Goal: Task Accomplishment & Management: Manage account settings

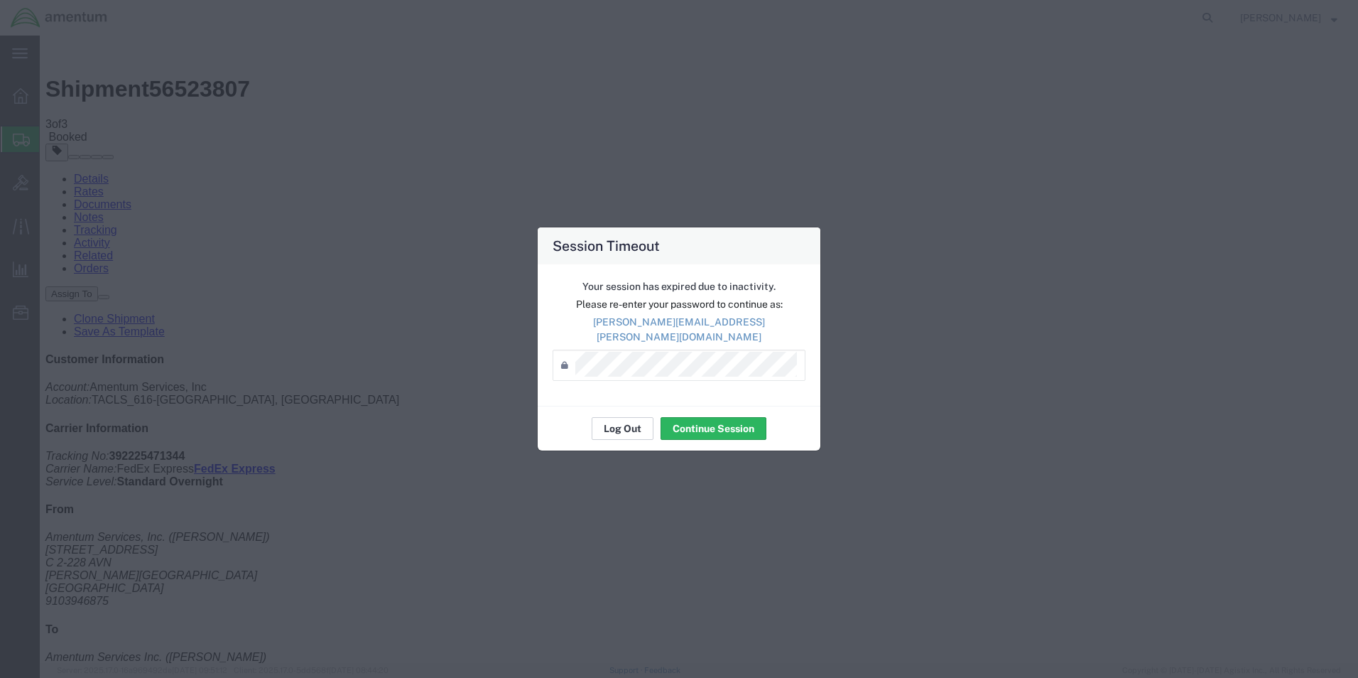
click at [630, 421] on button "Log Out" at bounding box center [623, 428] width 62 height 23
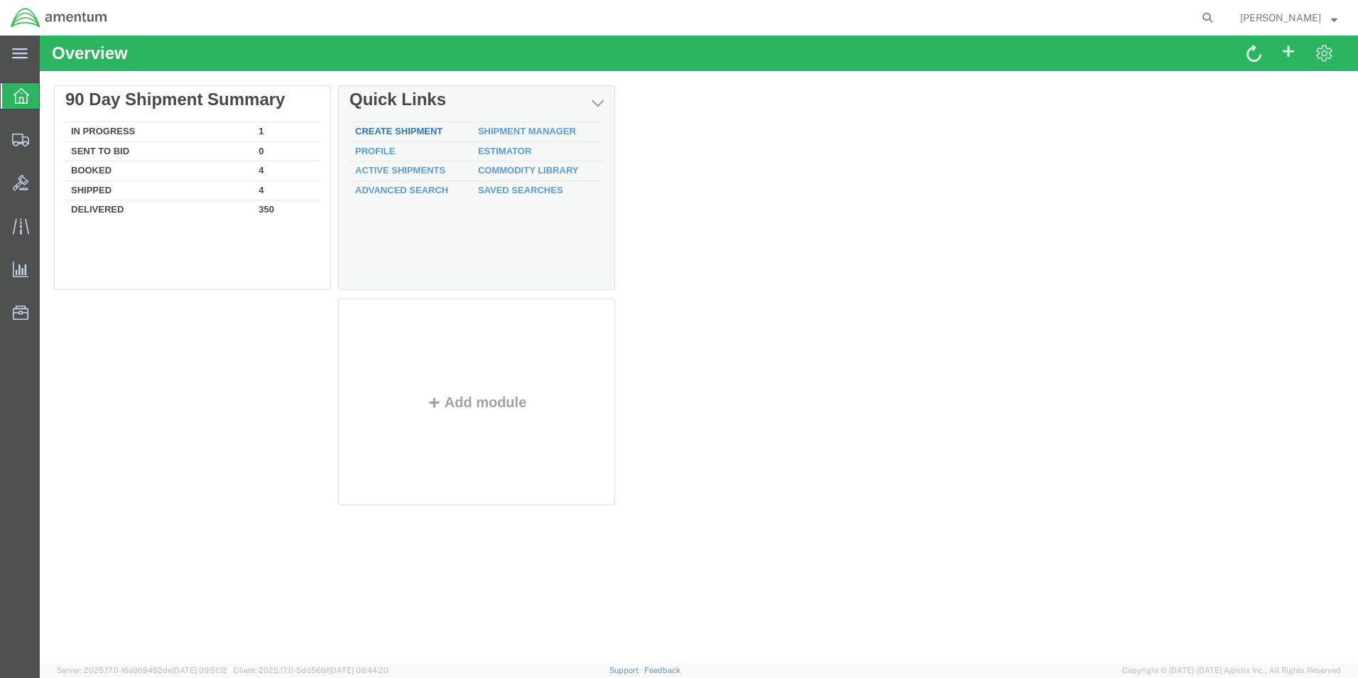
click at [378, 131] on link "Create Shipment" at bounding box center [398, 131] width 87 height 11
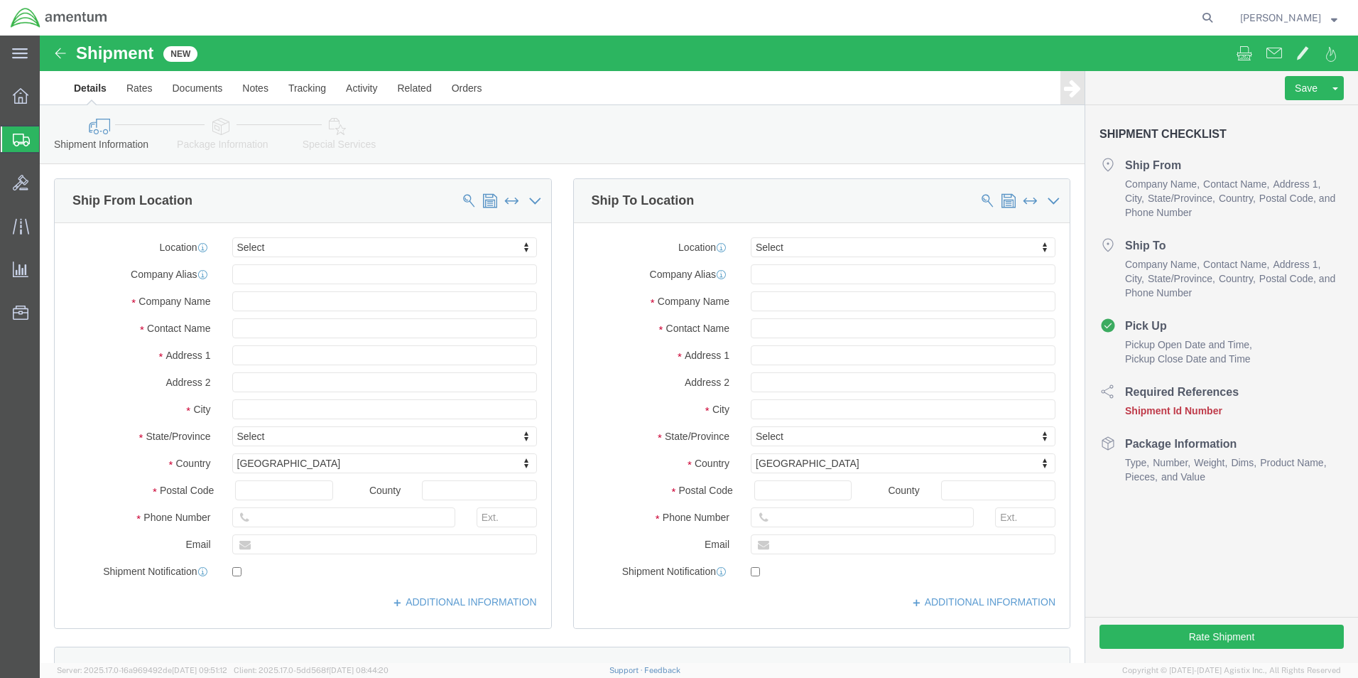
select select
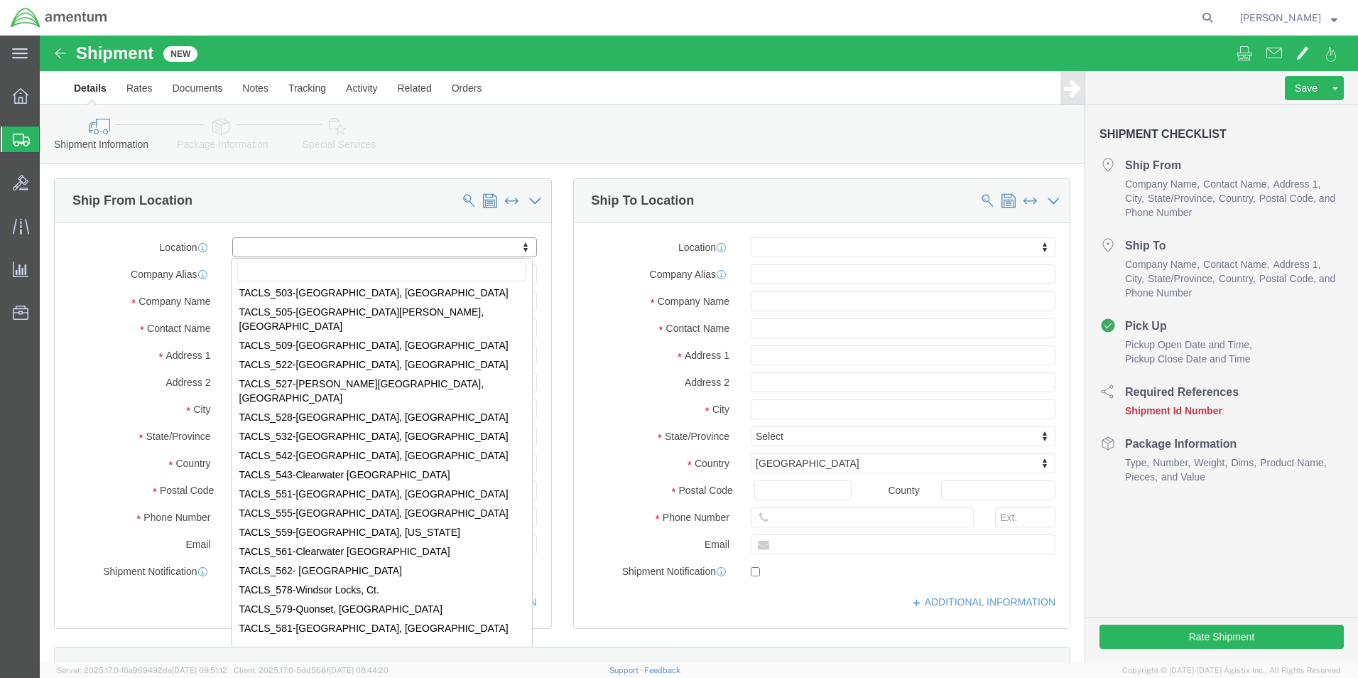
scroll to position [4760, 0]
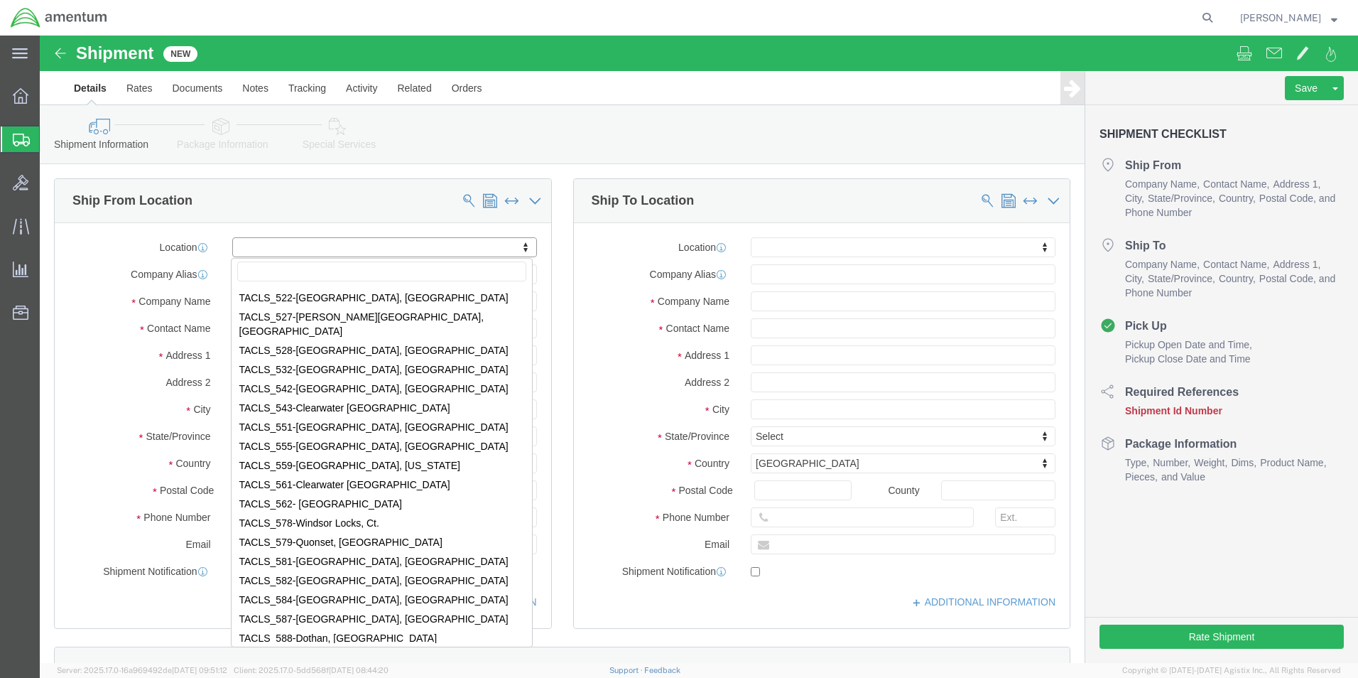
select select "42712"
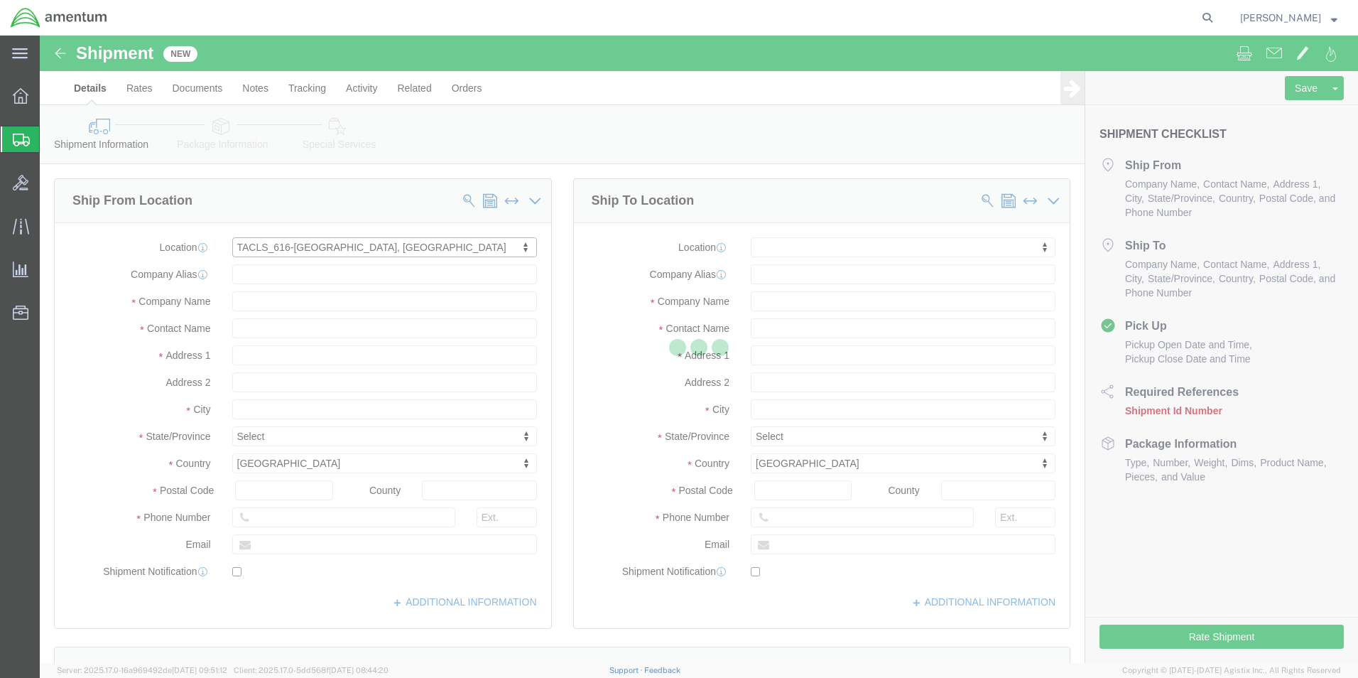
type input "Amentum Services, Inc."
type input "[STREET_ADDRESS]"
type input "C 2-228 AVN"
type input "[PERSON_NAME][GEOGRAPHIC_DATA]"
type input "28308"
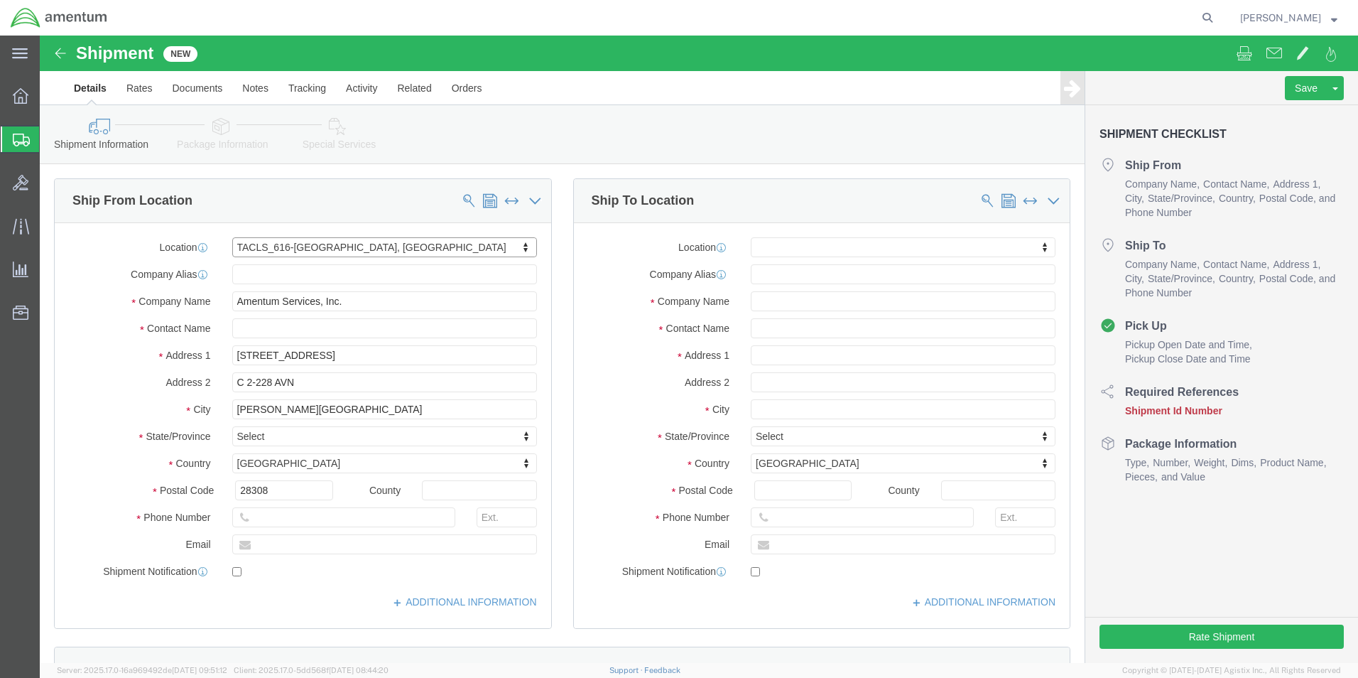
select select "NC"
click input "text"
type input "marc"
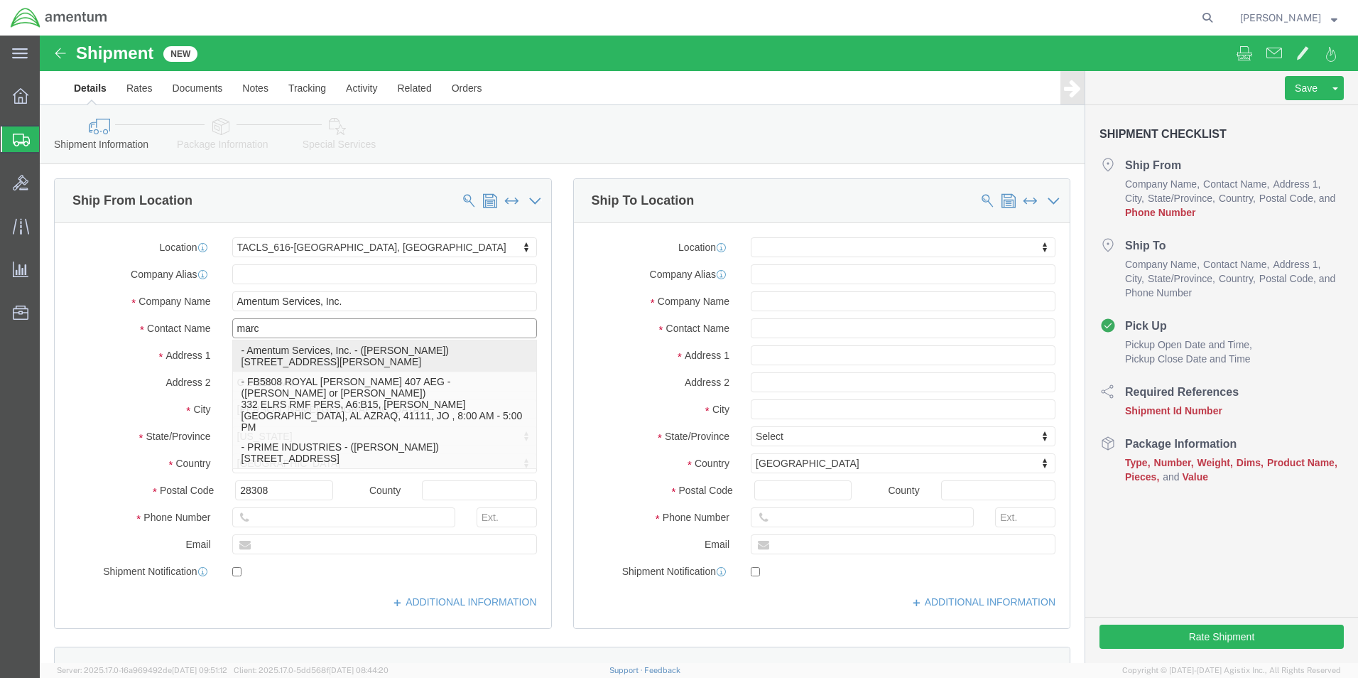
click p "- Amentum Services, Inc. - ([PERSON_NAME]) [STREET_ADDRESS][PERSON_NAME]"
select select
type input "[PERSON_NAME]"
type input "[PHONE_NUMBER]"
type input "[PERSON_NAME][EMAIL_ADDRESS][PERSON_NAME][DOMAIN_NAME]"
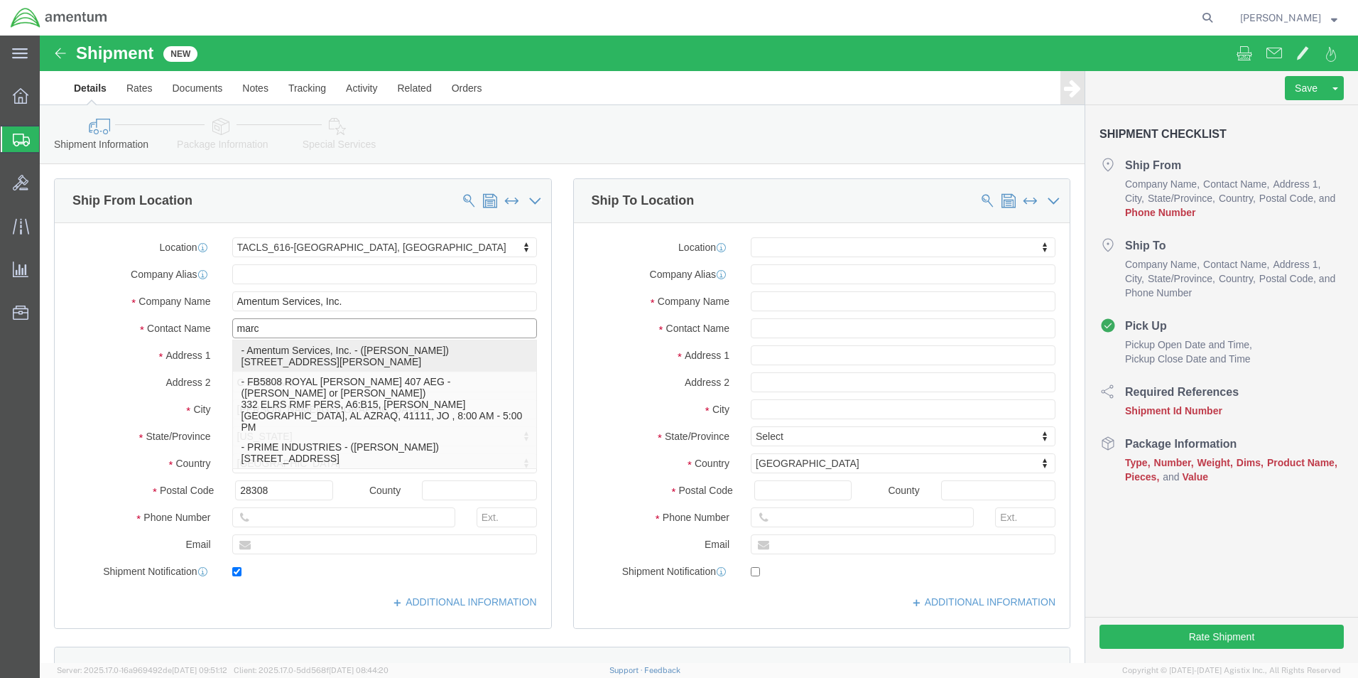
checkbox input "true"
select select "NC"
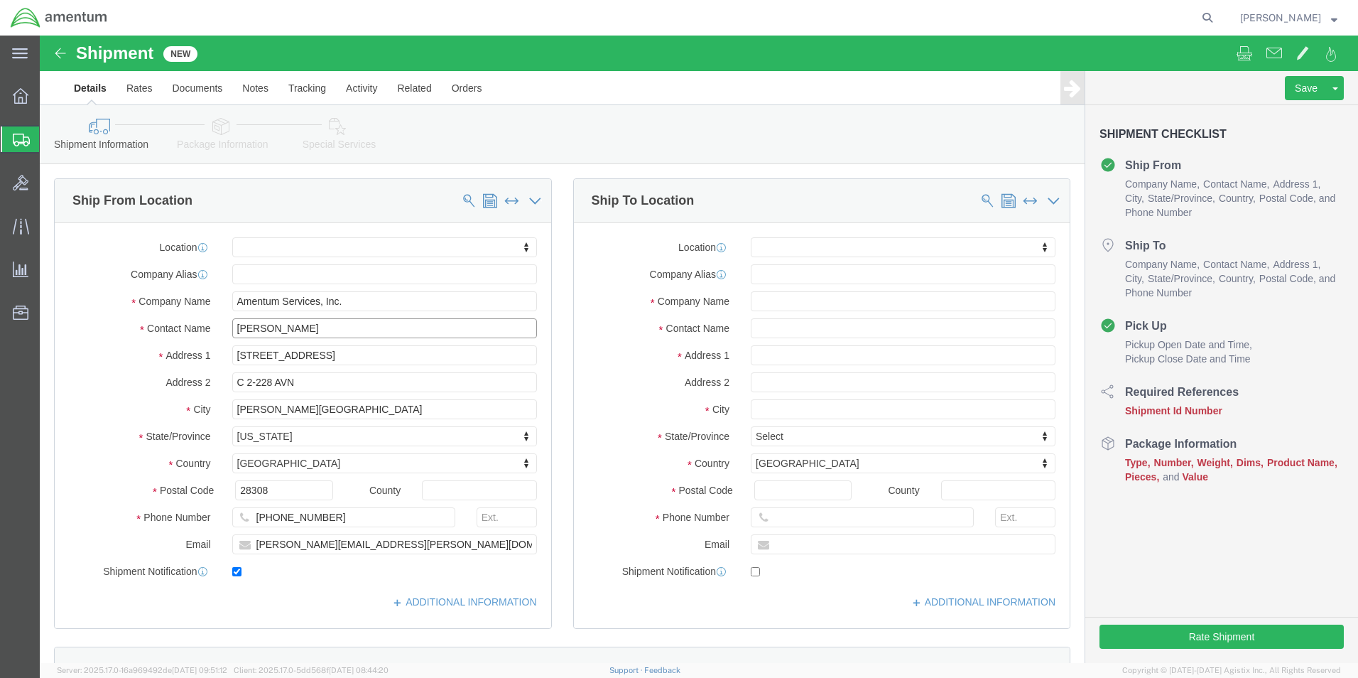
type input "[PERSON_NAME]"
click input "checkbox"
checkbox input "false"
click input "text"
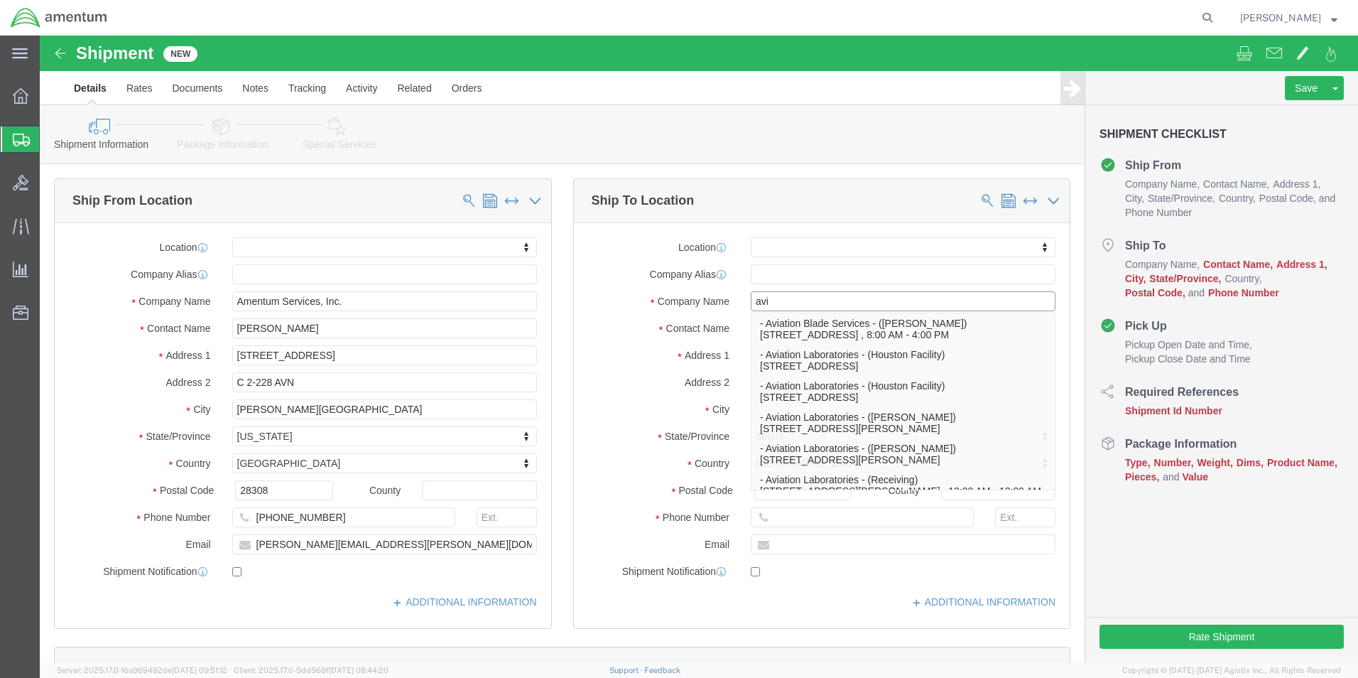
type input "av"
click p "- AV INDUSTRIES INC - (AV INDUSTRIES INC.) [STREET_ADDRESS]"
select select
type input "AV INDUSTRIES INC"
type input "AV INDUSTRIES INC."
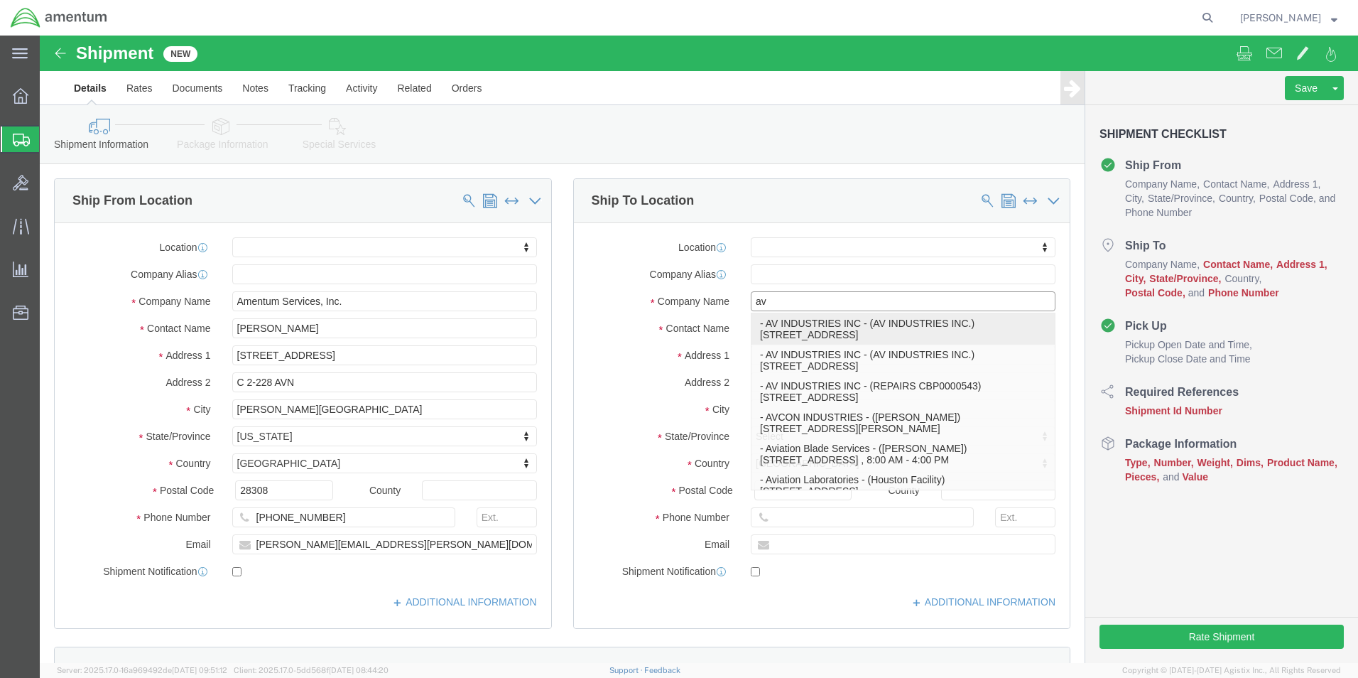
type input "[STREET_ADDRESS]"
type input ","
type input "[GEOGRAPHIC_DATA]"
type input "33172"
type input "8179440805"
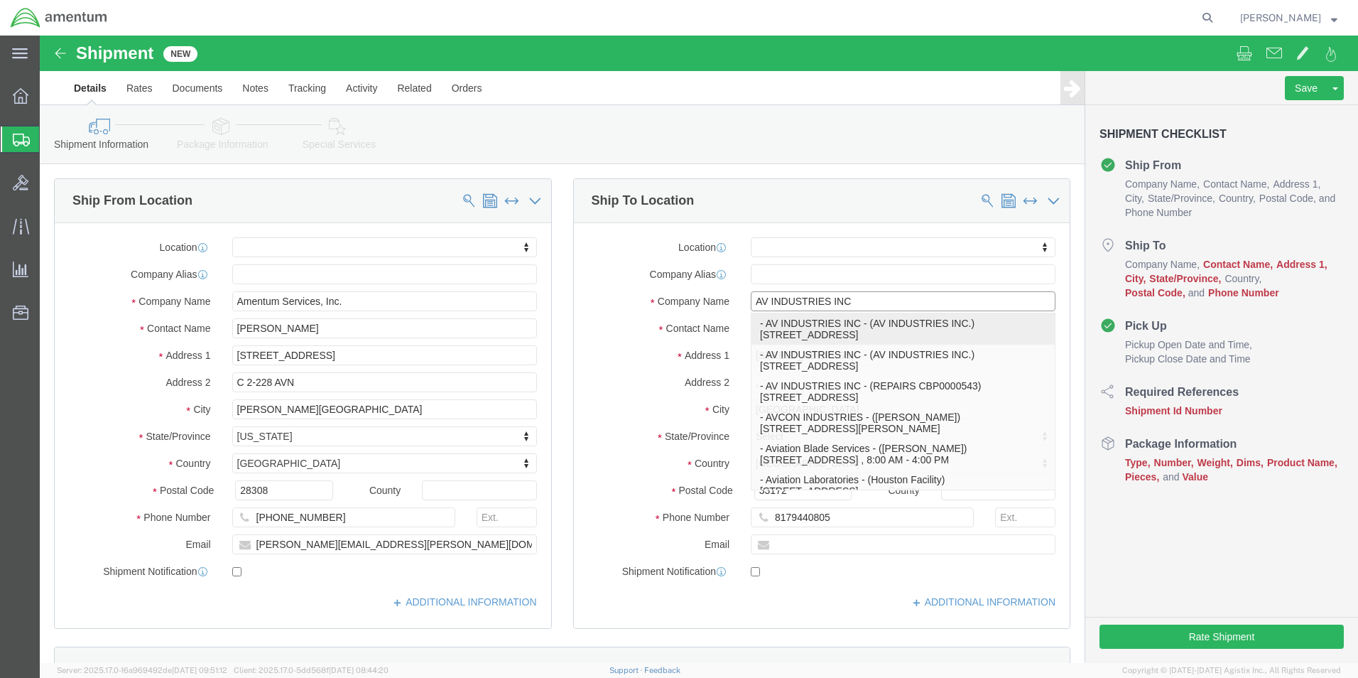
select select "FL"
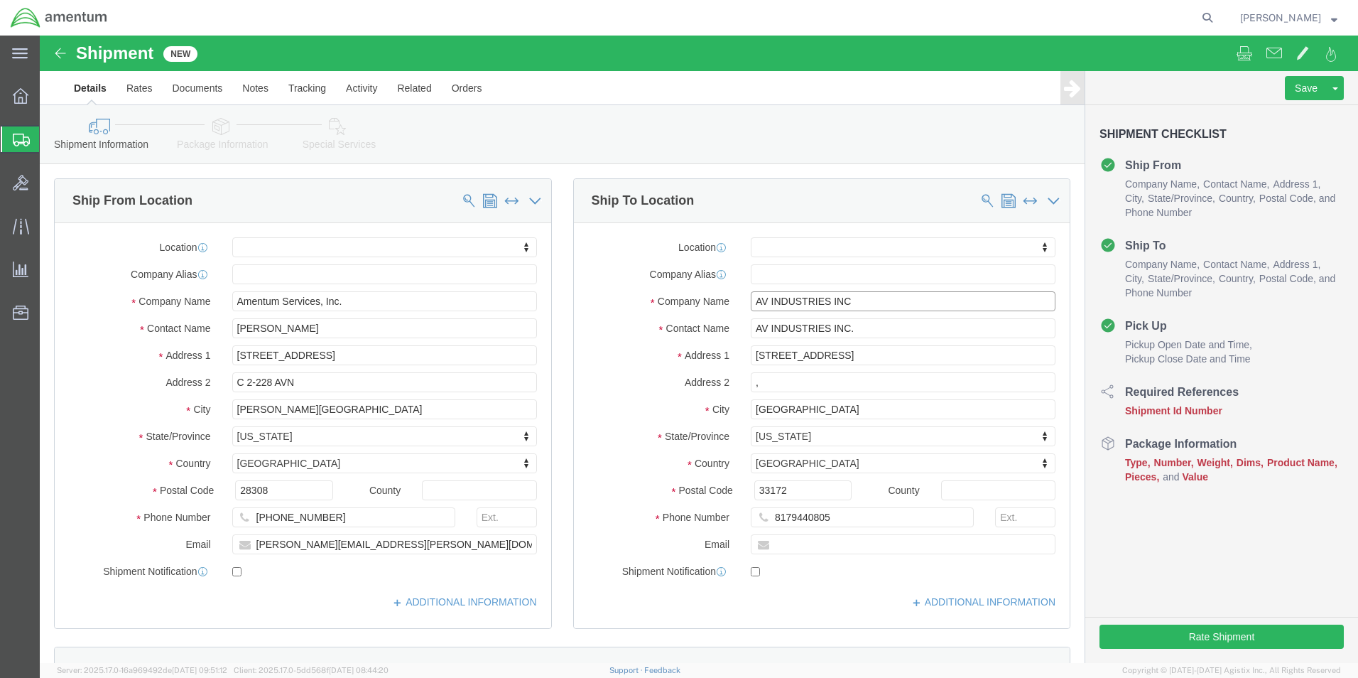
type input "AV INDUSTRIES INC"
drag, startPoint x: 801, startPoint y: 480, endPoint x: 700, endPoint y: 488, distance: 101.2
click div "8179440805"
paste input "[PHONE_NUMBER]"
type input "[PHONE_NUMBER]"
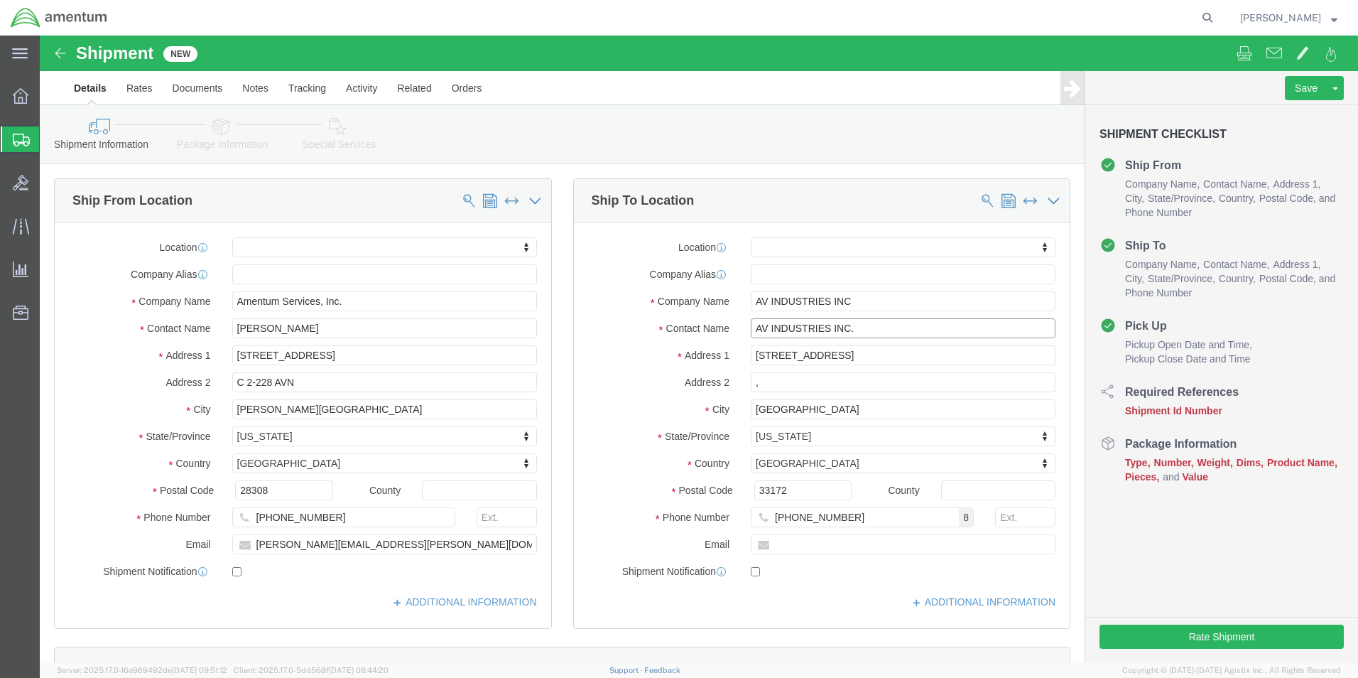
drag, startPoint x: 822, startPoint y: 294, endPoint x: 664, endPoint y: 303, distance: 158.7
click div "Location My Profile Location [PHONE_NUMBER] [PHONE_NUMBER] [PHONE_NUMBER] [PHON…"
type input "[PERSON_NAME]"
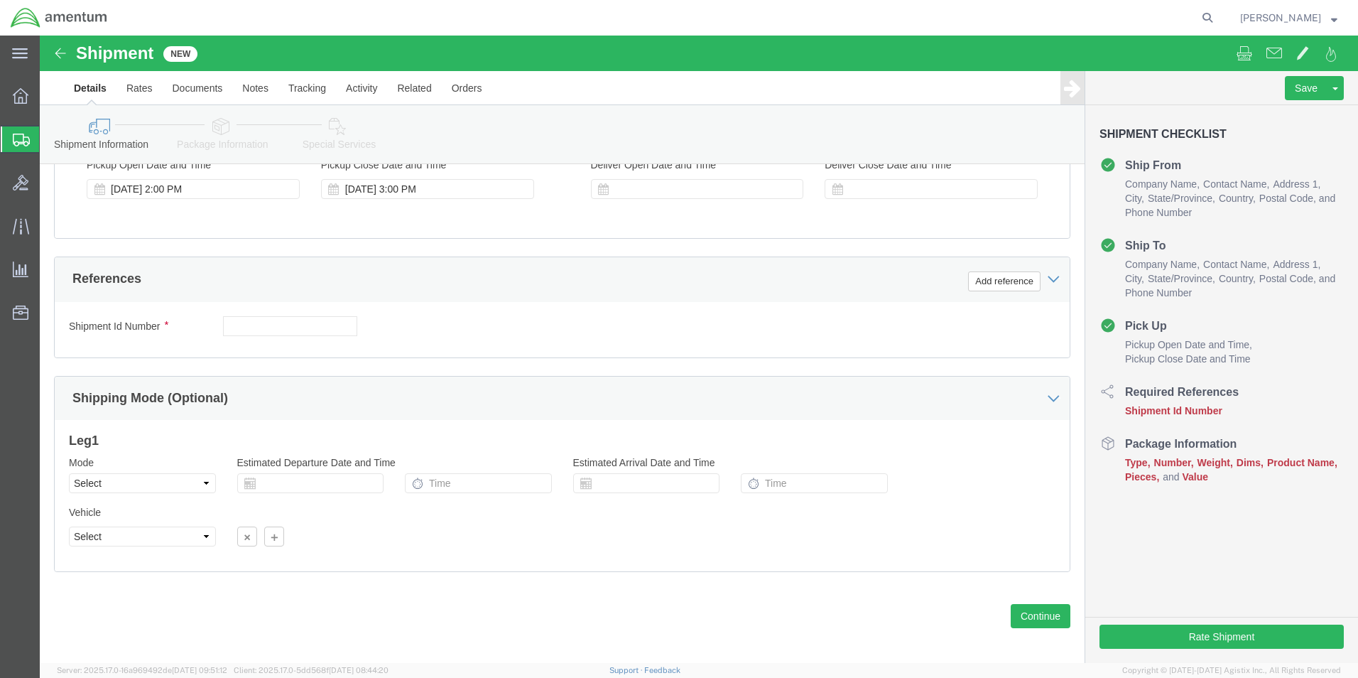
scroll to position [592, 0]
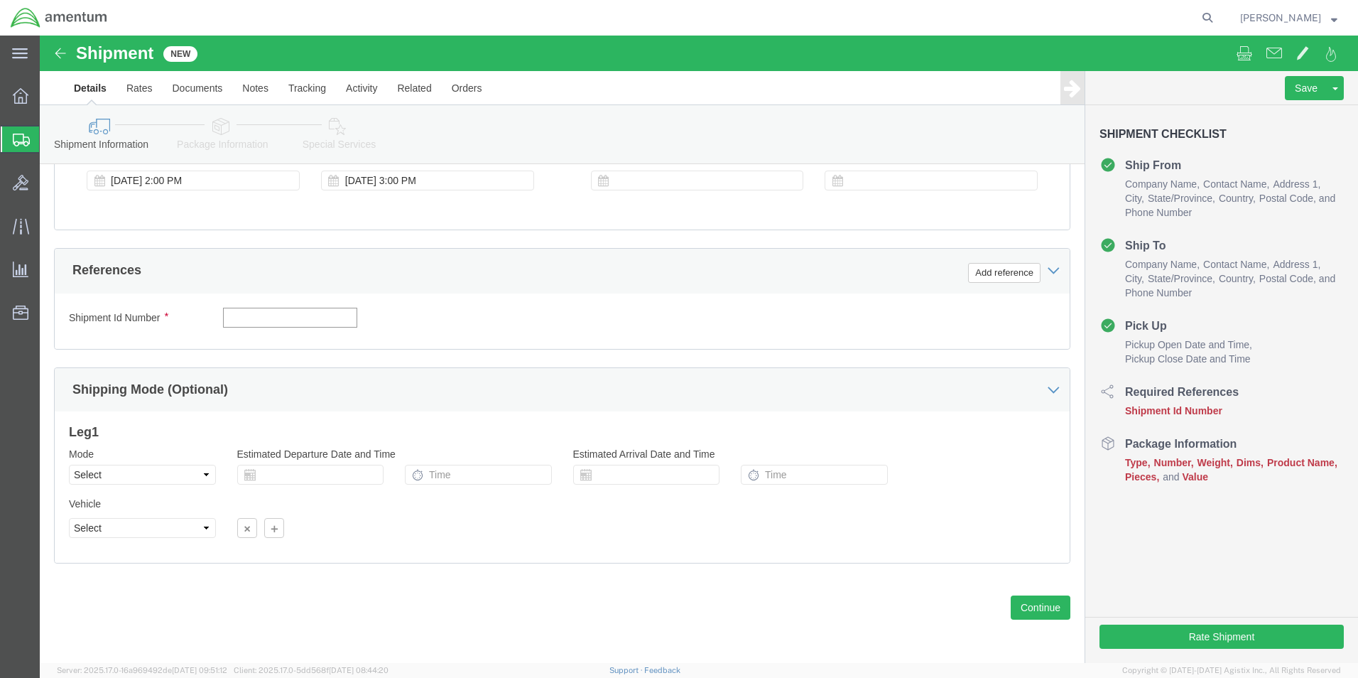
click input "text"
paste input "4857.1.2102.00.00.00.000.FRE"
type input "4857.1.2102.00.00.00.000.FRE"
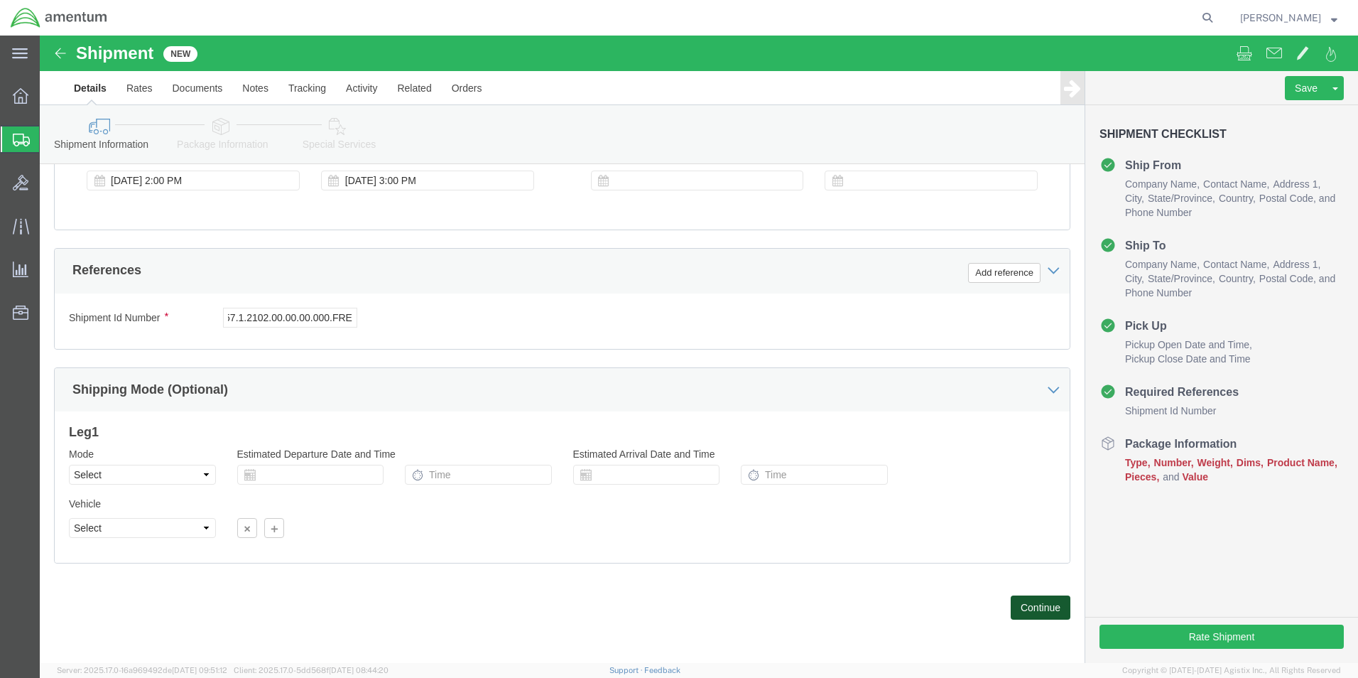
scroll to position [0, 0]
click button "Continue"
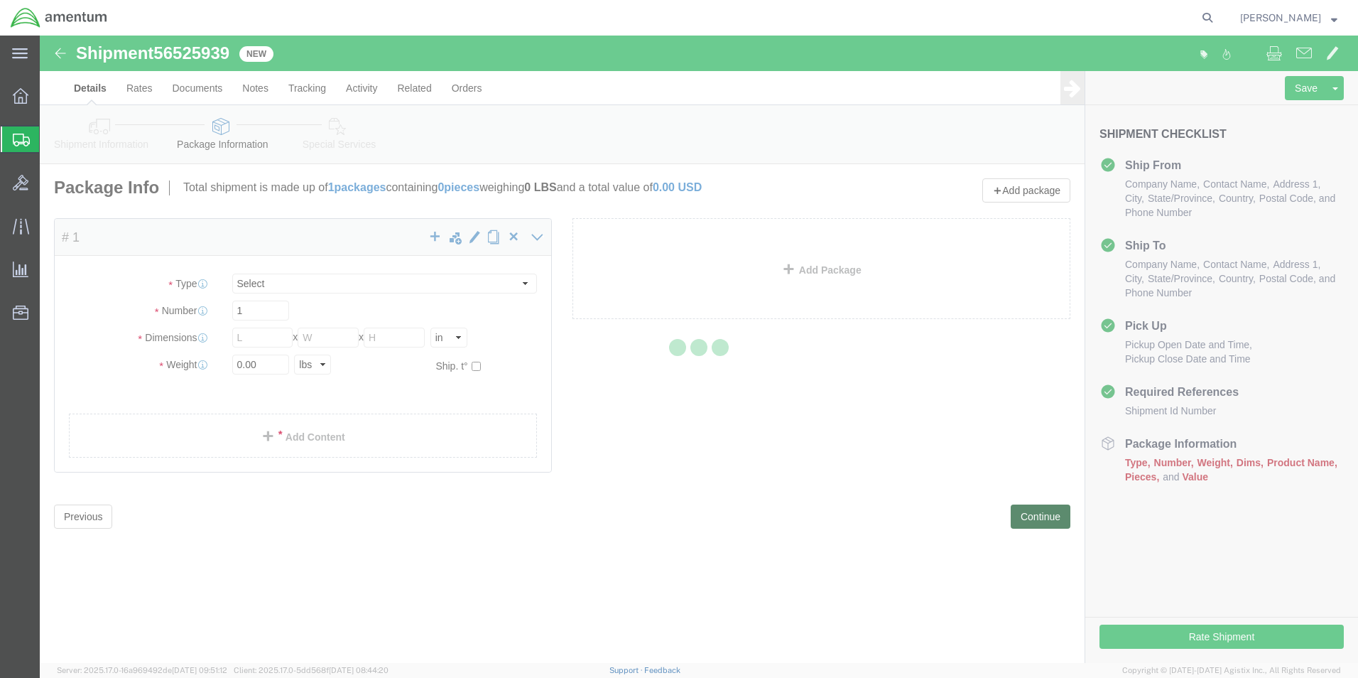
select select "CBOX"
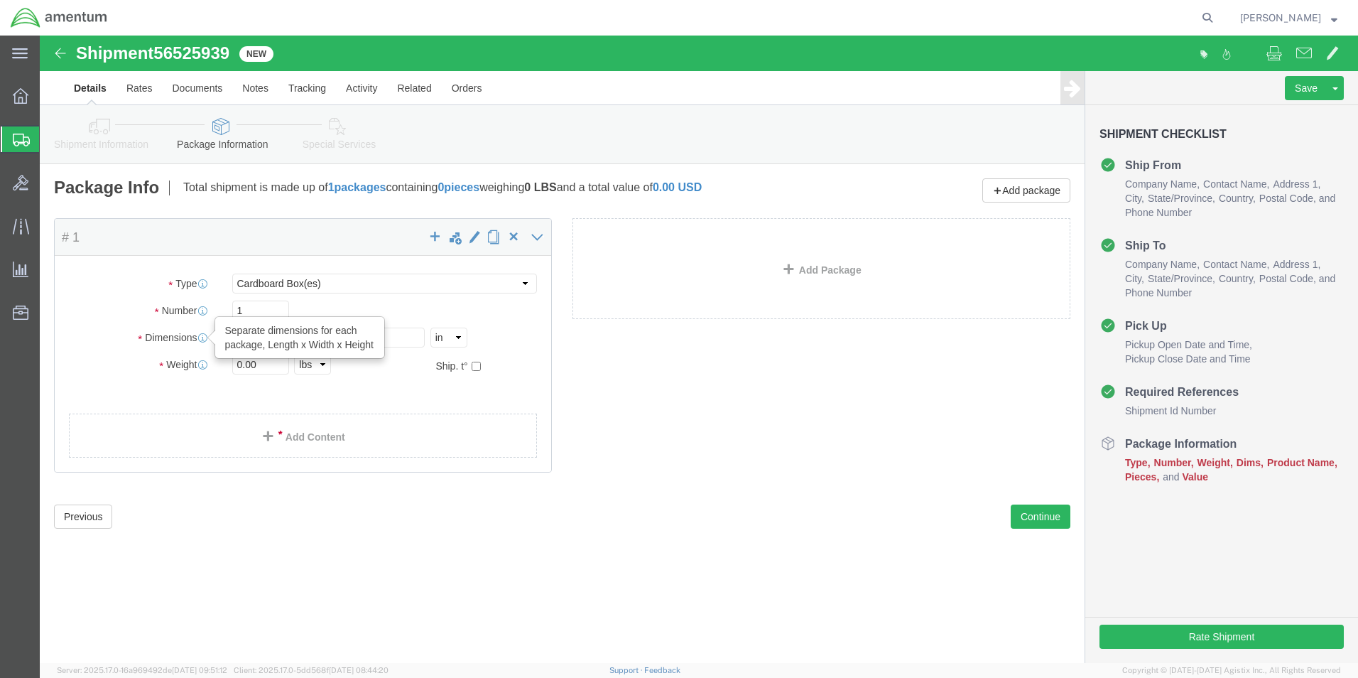
drag, startPoint x: 220, startPoint y: 305, endPoint x: 144, endPoint y: 308, distance: 76.1
click div "Dimensions Separate dimensions for each package, Length x Width x Height Length…"
type input "19"
type input "7"
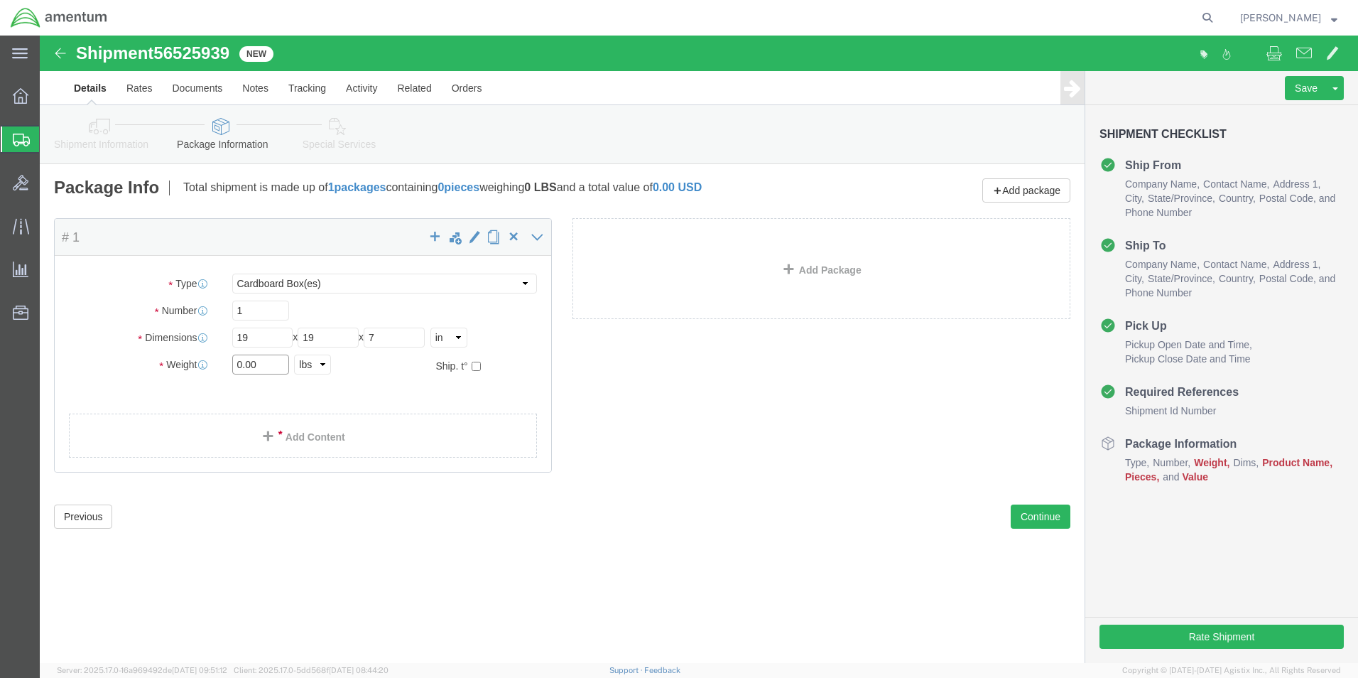
drag, startPoint x: 201, startPoint y: 328, endPoint x: 190, endPoint y: 330, distance: 11.7
click div "0.00 Select kgs lbs"
type input "6.00"
click link "Add Content"
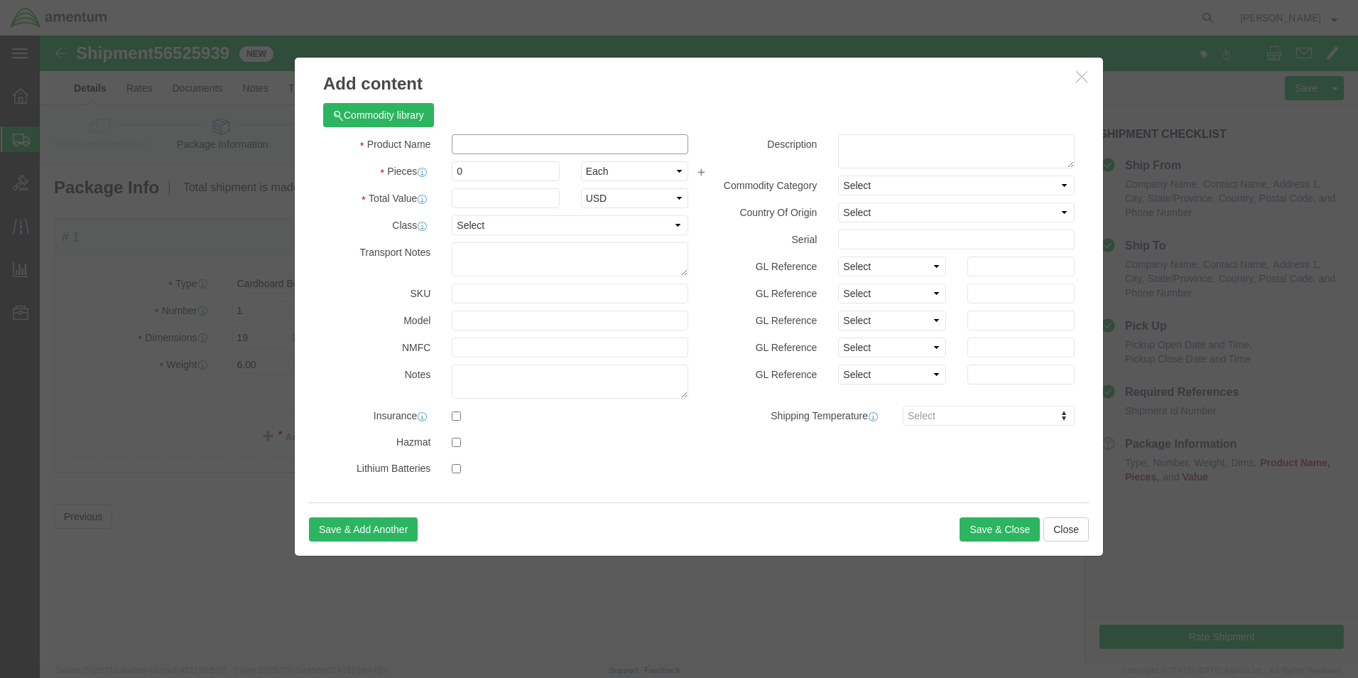
drag, startPoint x: 465, startPoint y: 146, endPoint x: 426, endPoint y: 110, distance: 53.3
click input "text"
type input "[PHONE_NUMBER] Step Assy- Airstair"
drag, startPoint x: 458, startPoint y: 137, endPoint x: 418, endPoint y: 138, distance: 40.5
click input "0"
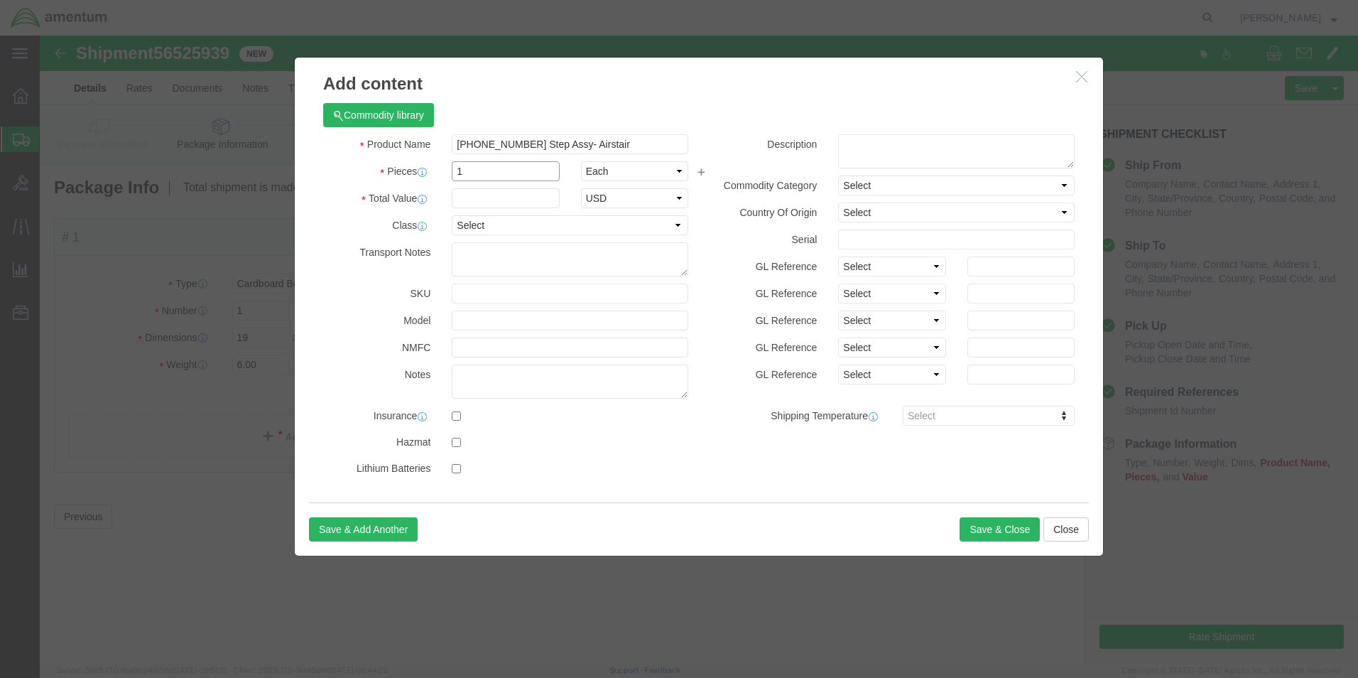
type input "1"
click input "text"
type input "10000.0"
click select "Select 50 55 60 65 70 85 92.5 100 125 175 250 300 400"
select select "250"
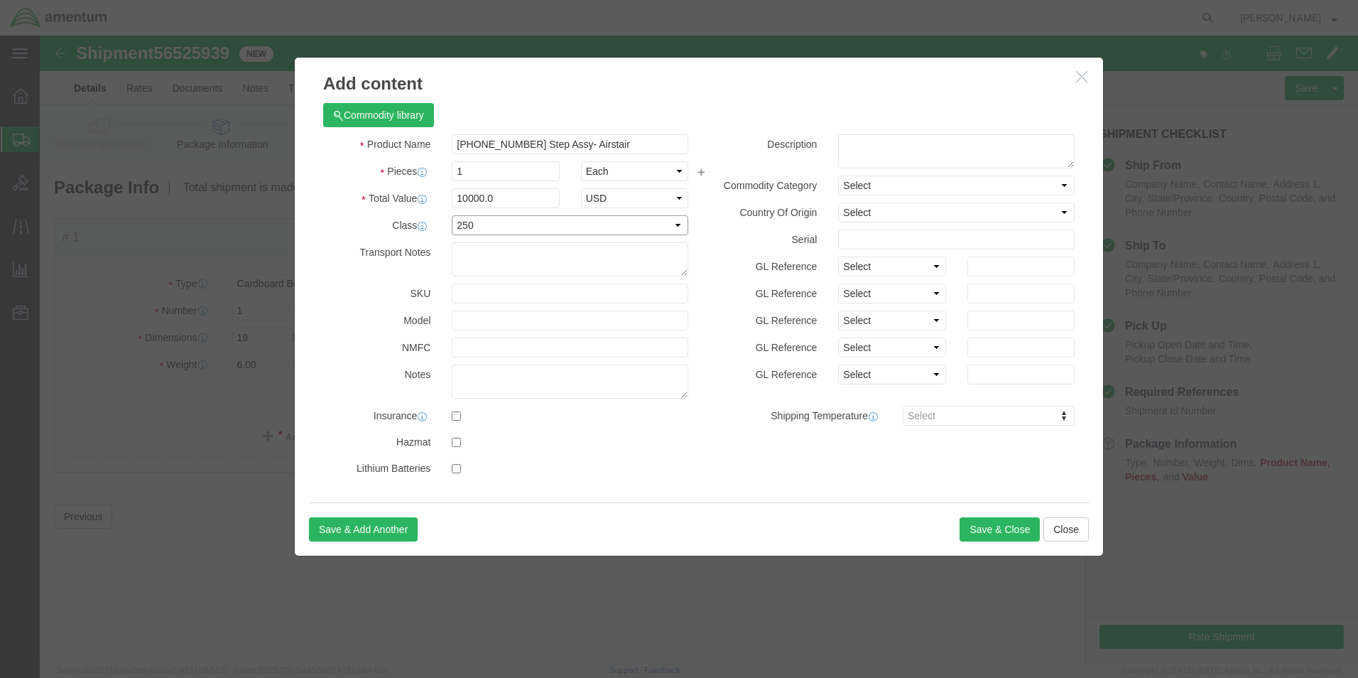
click select "Select 50 55 60 65 70 85 92.5 100 125 175 250 300 400"
click input "10000.0"
type input "10000.00"
select select "USD"
click button "Save & Close"
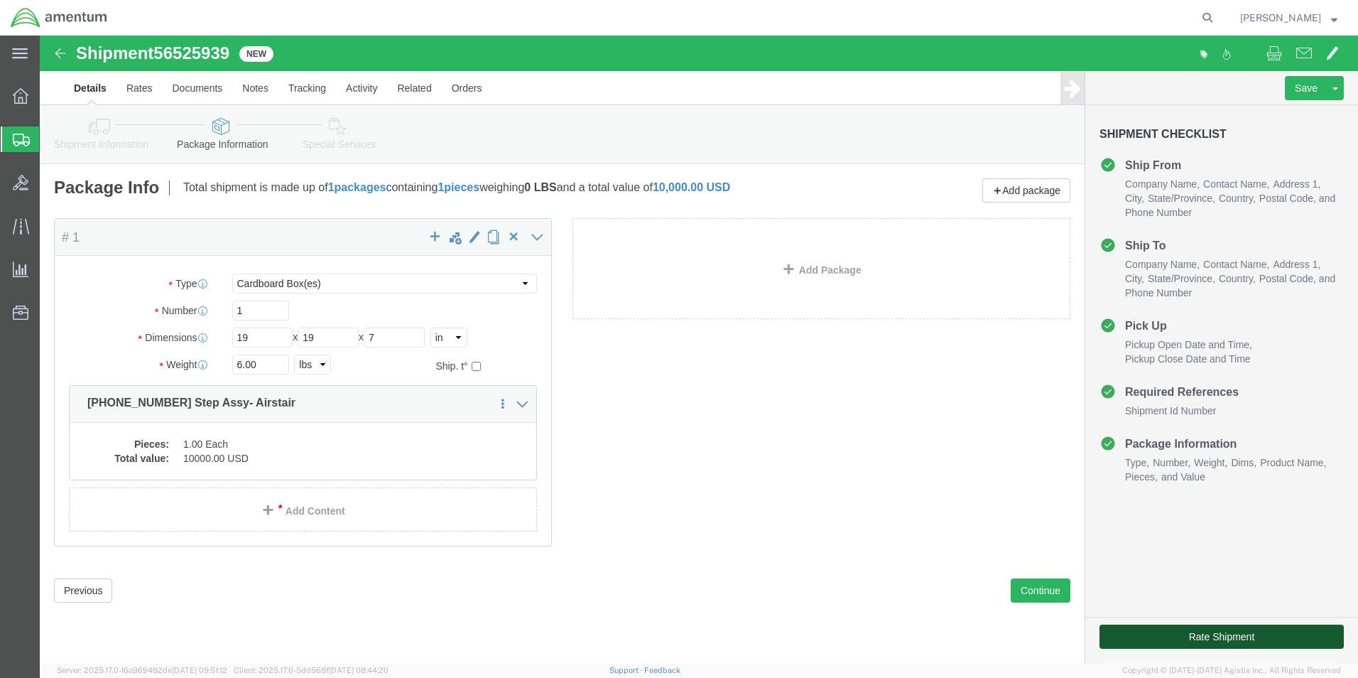
click button "Rate Shipment"
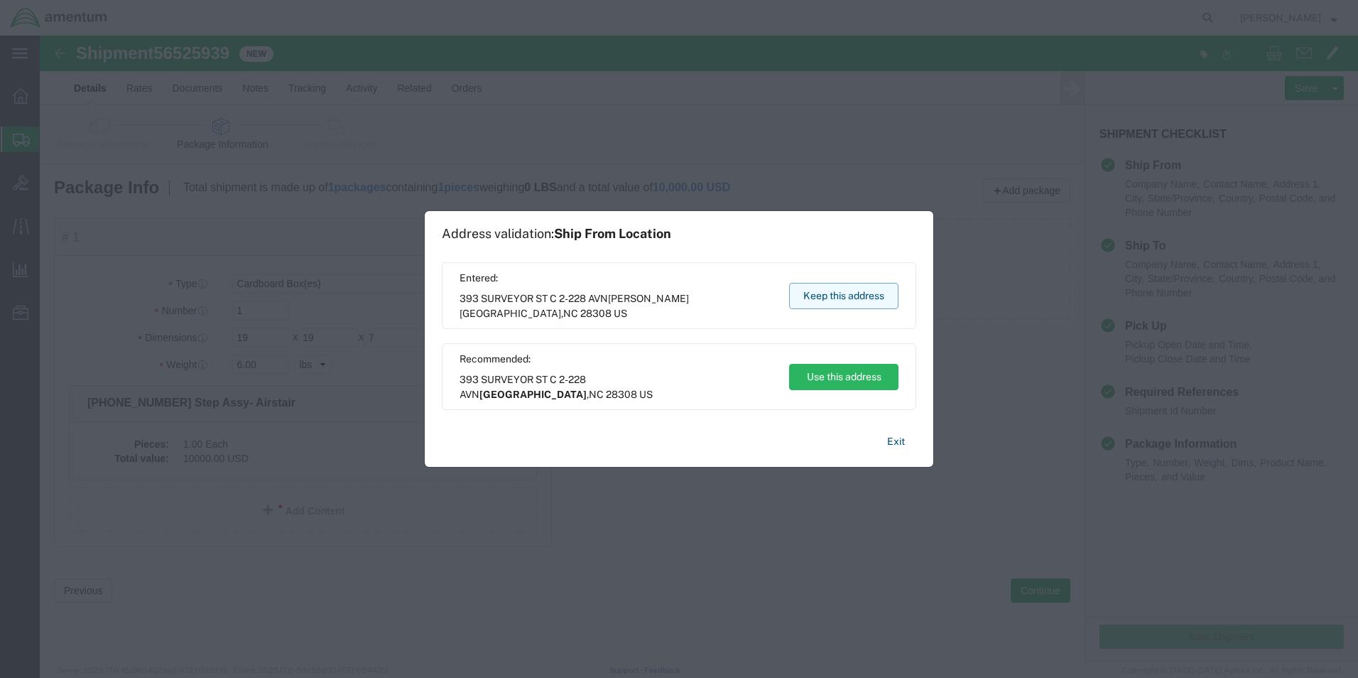
click at [814, 293] on button "Keep this address" at bounding box center [843, 296] width 109 height 26
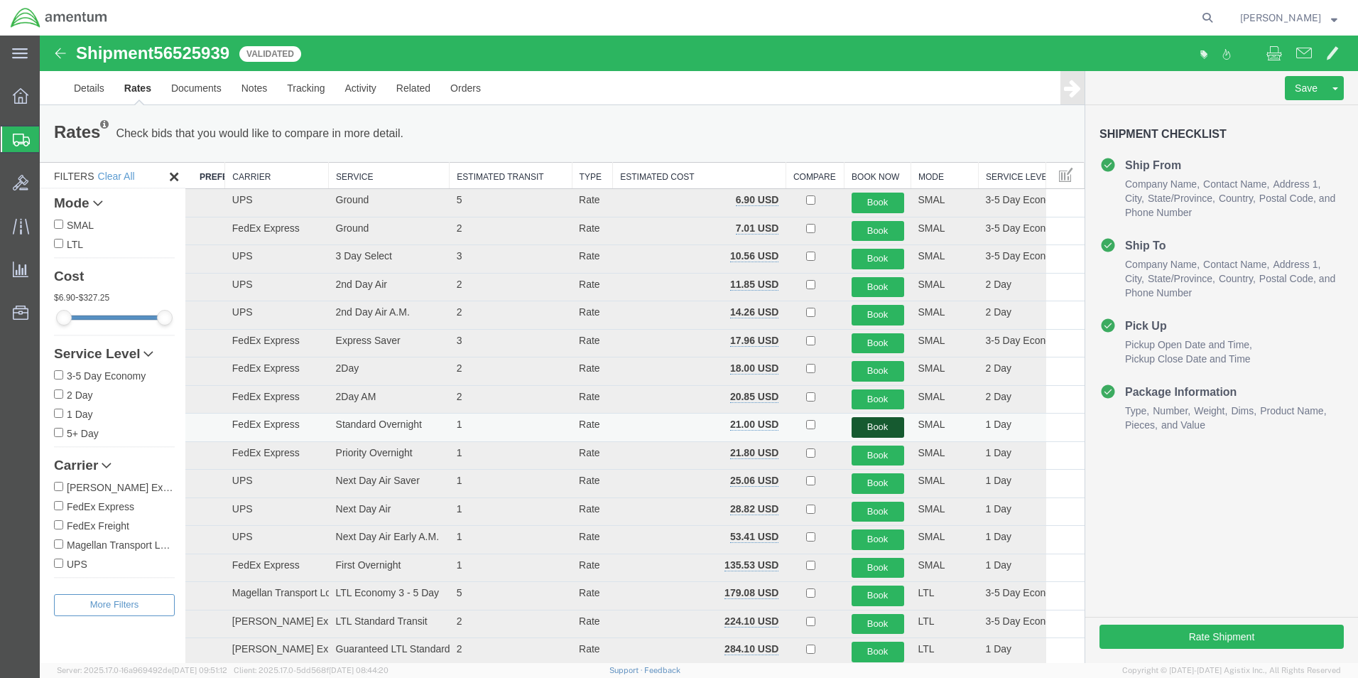
click at [864, 427] on button "Book" at bounding box center [878, 427] width 53 height 21
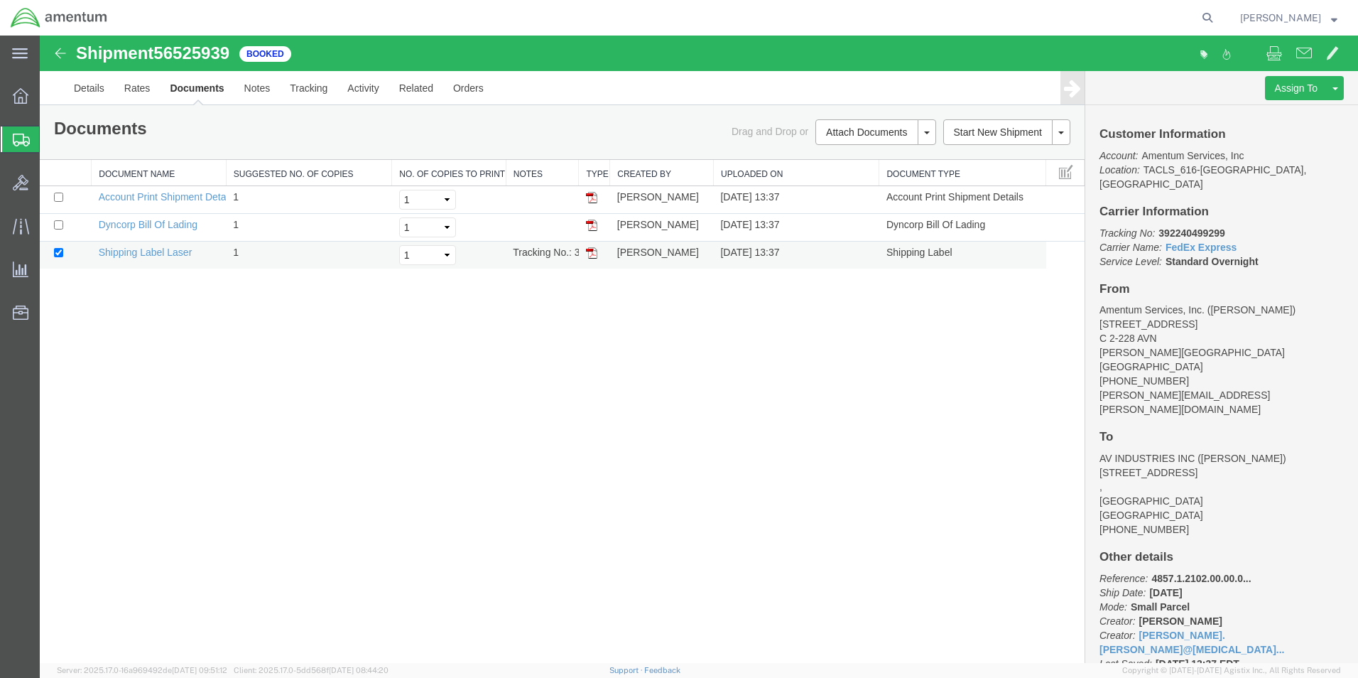
click at [591, 256] on img at bounding box center [591, 252] width 11 height 11
click at [96, 83] on link "Details" at bounding box center [89, 88] width 50 height 34
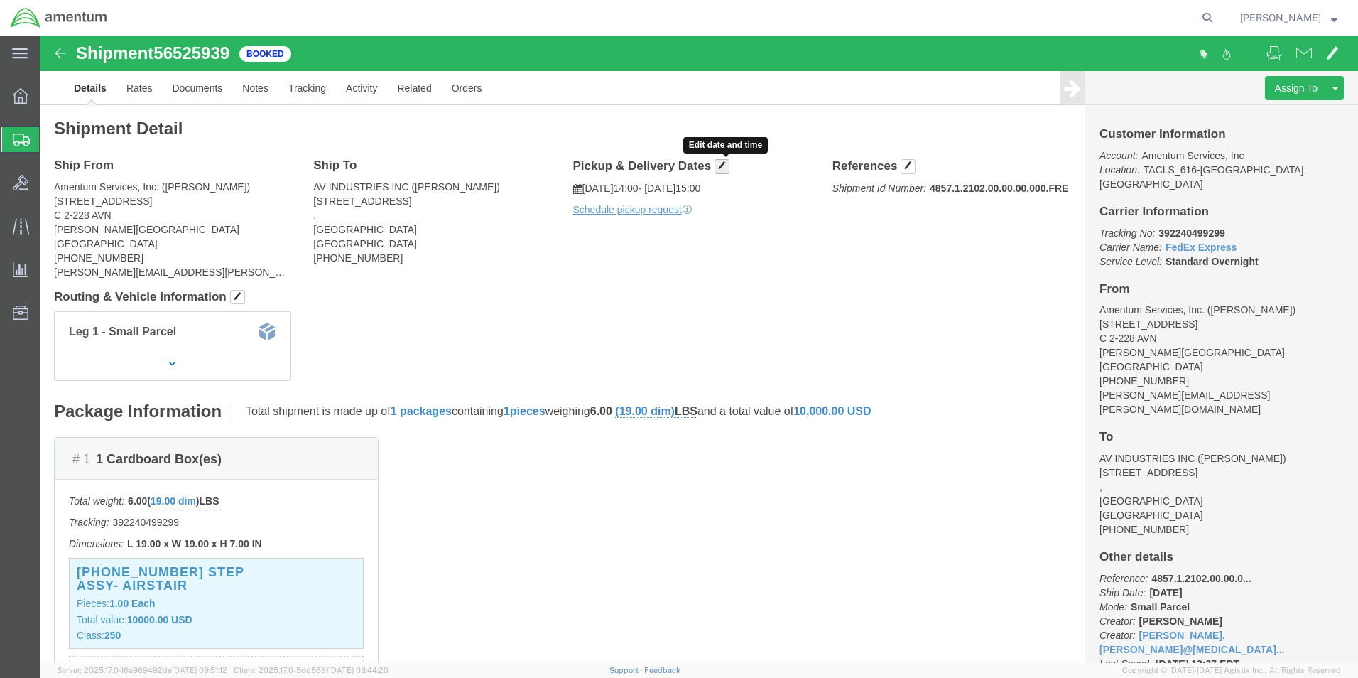
click span "button"
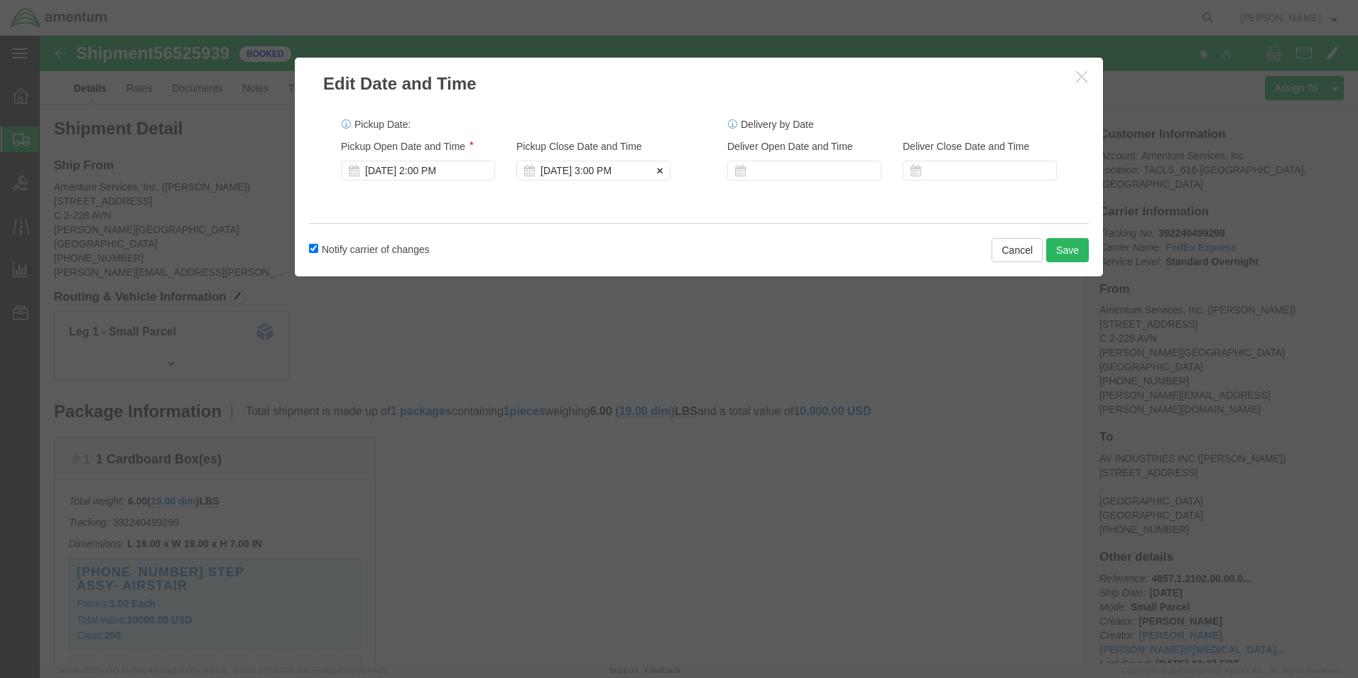
click div "[DATE] 3:00 PM"
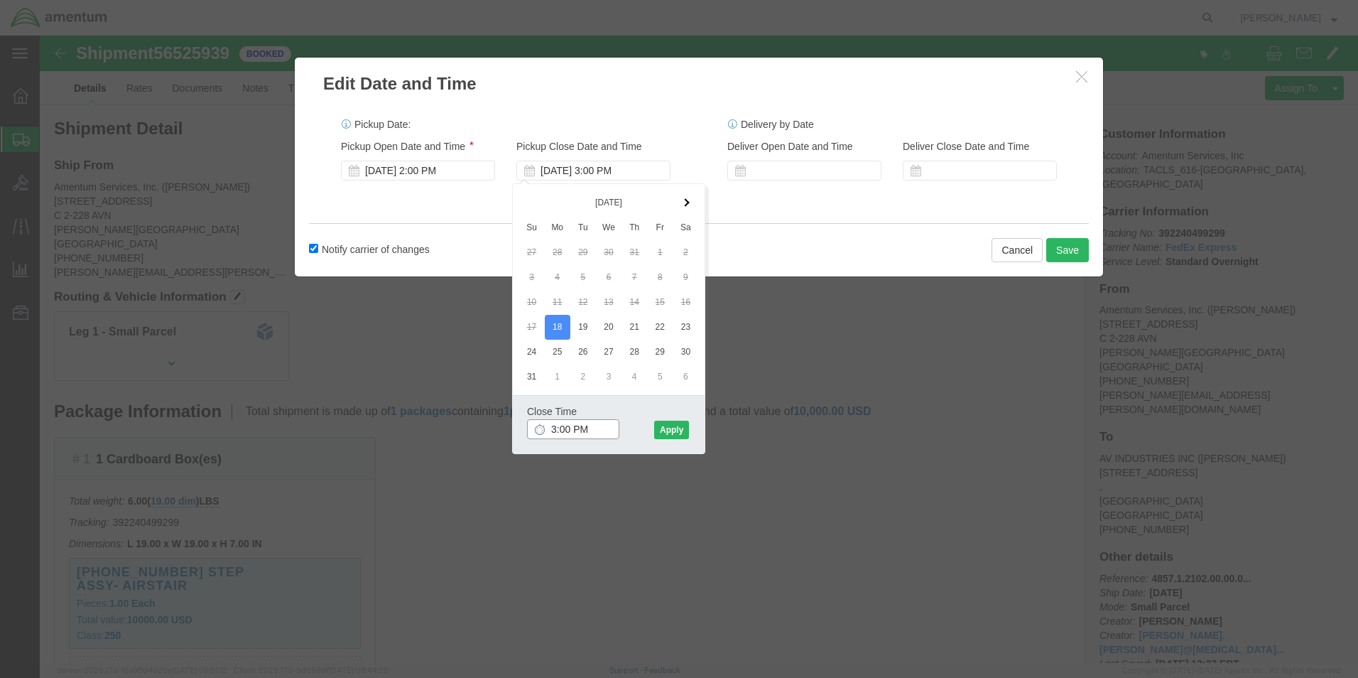
type input "5:00 PM"
click button "Apply"
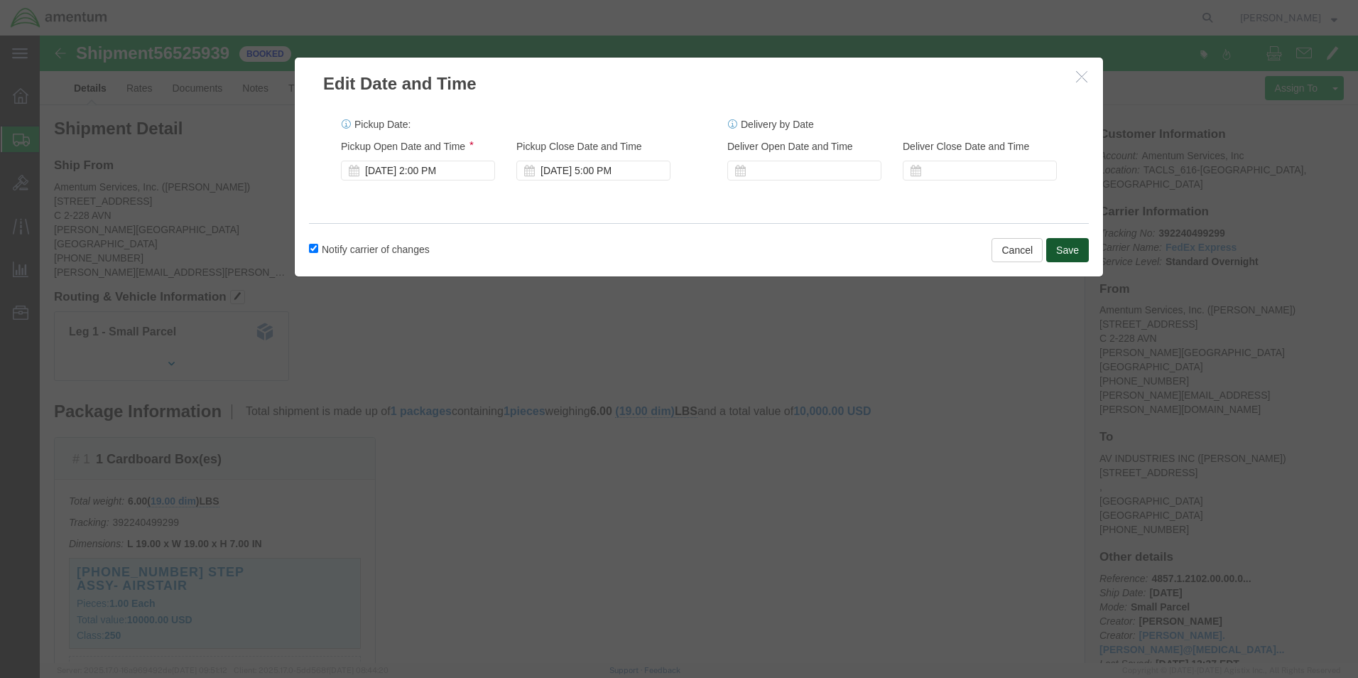
click button "Save"
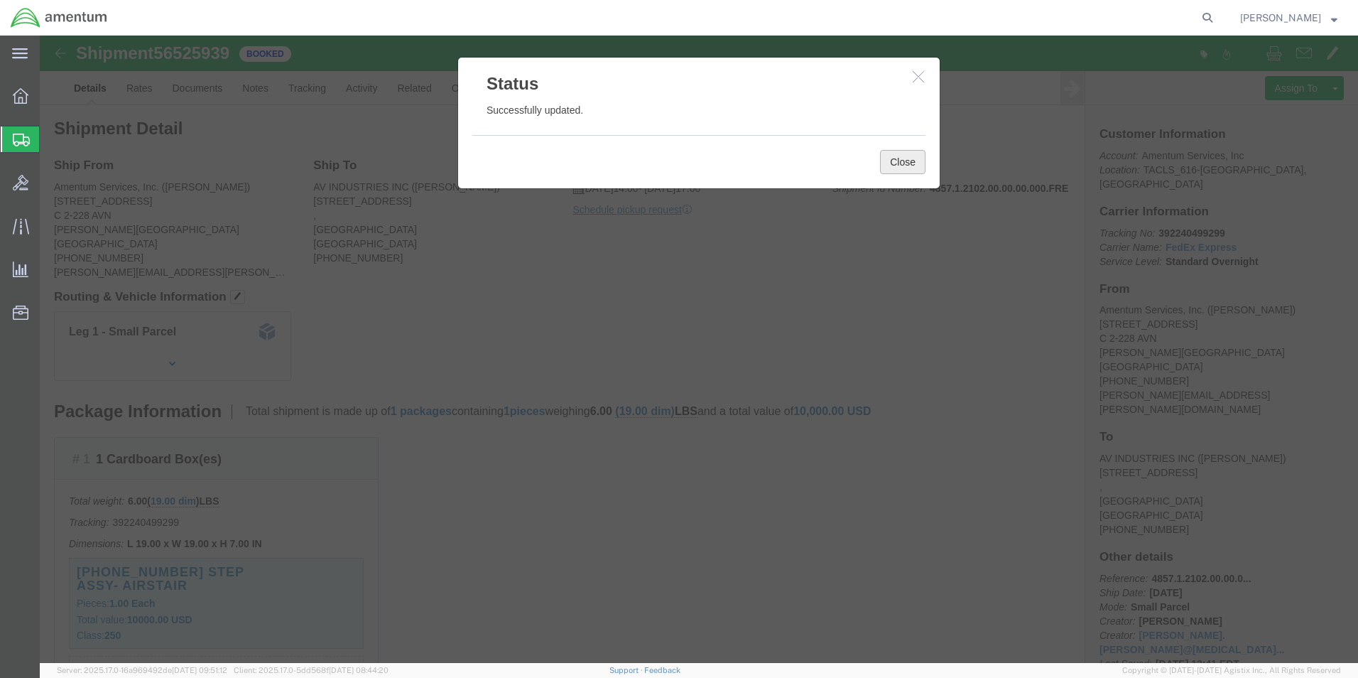
click button "Close"
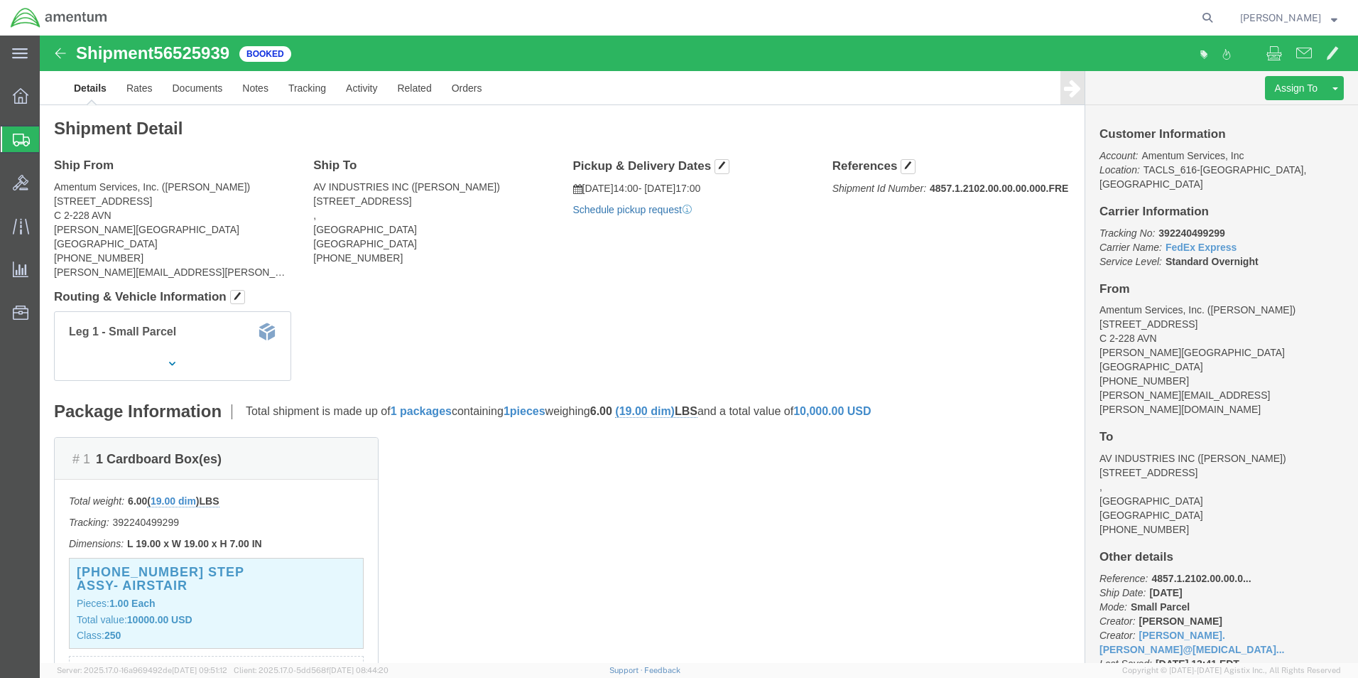
click link "Schedule pickup request"
click link "Documents"
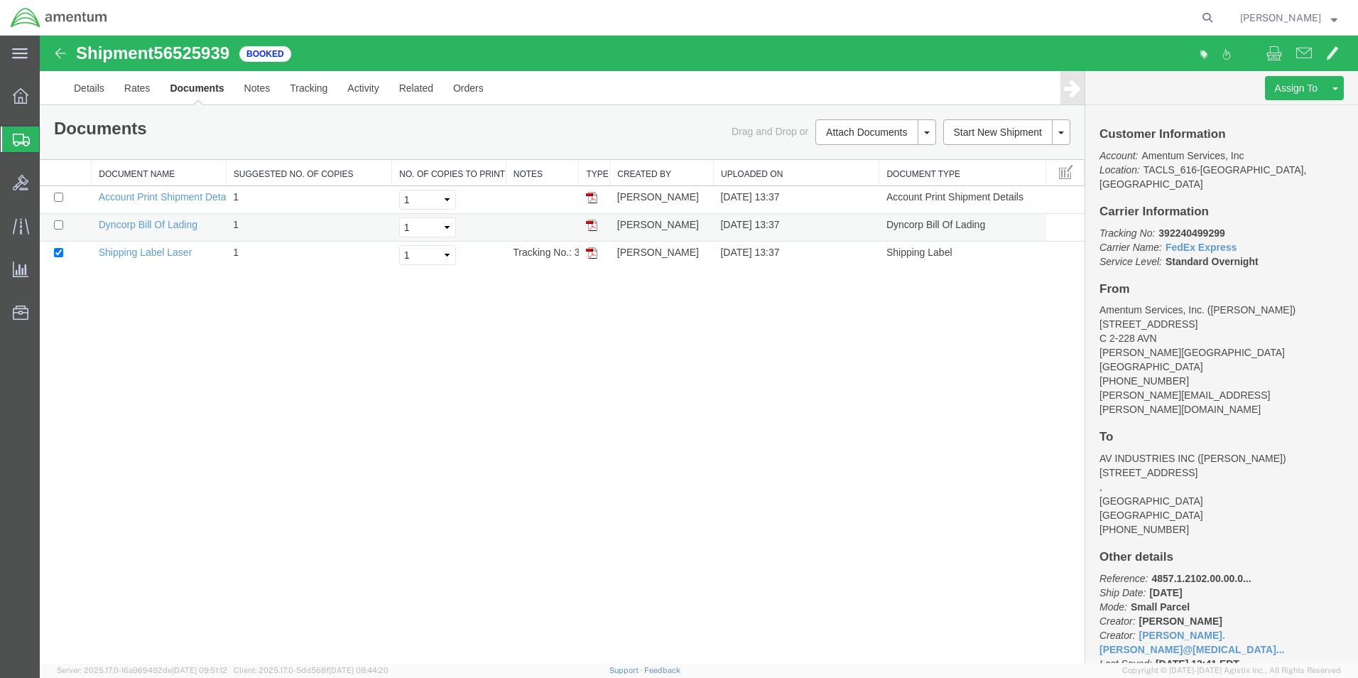
click at [590, 227] on img at bounding box center [591, 225] width 11 height 11
click at [21, 92] on icon at bounding box center [21, 96] width 16 height 16
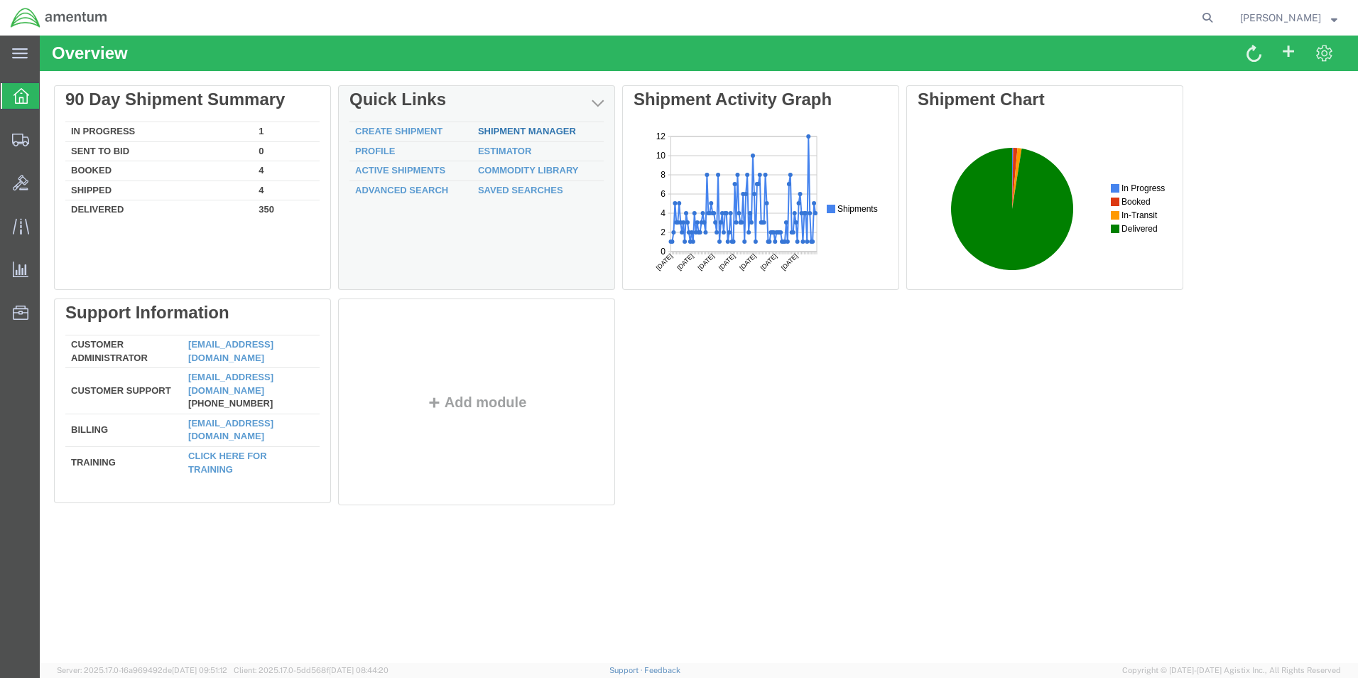
click at [526, 133] on link "Shipment Manager" at bounding box center [527, 131] width 98 height 11
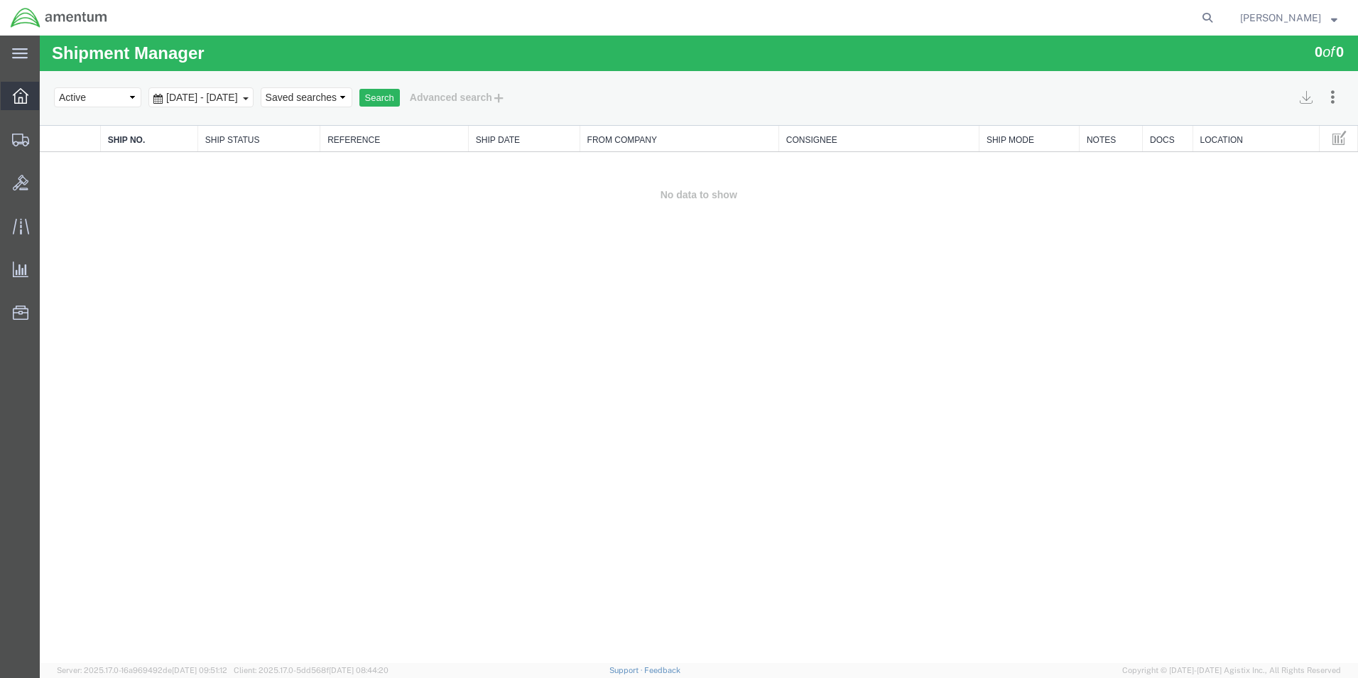
click at [21, 92] on icon at bounding box center [21, 96] width 16 height 16
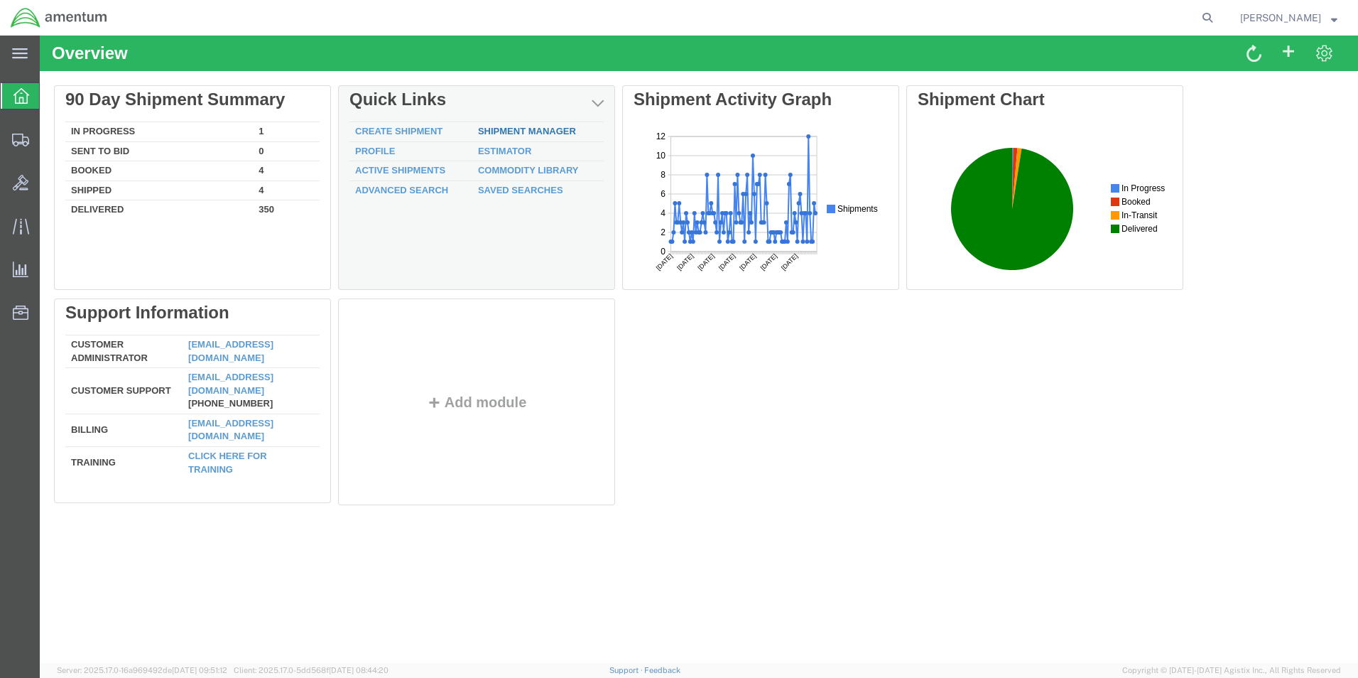
click at [524, 131] on link "Shipment Manager" at bounding box center [527, 131] width 98 height 11
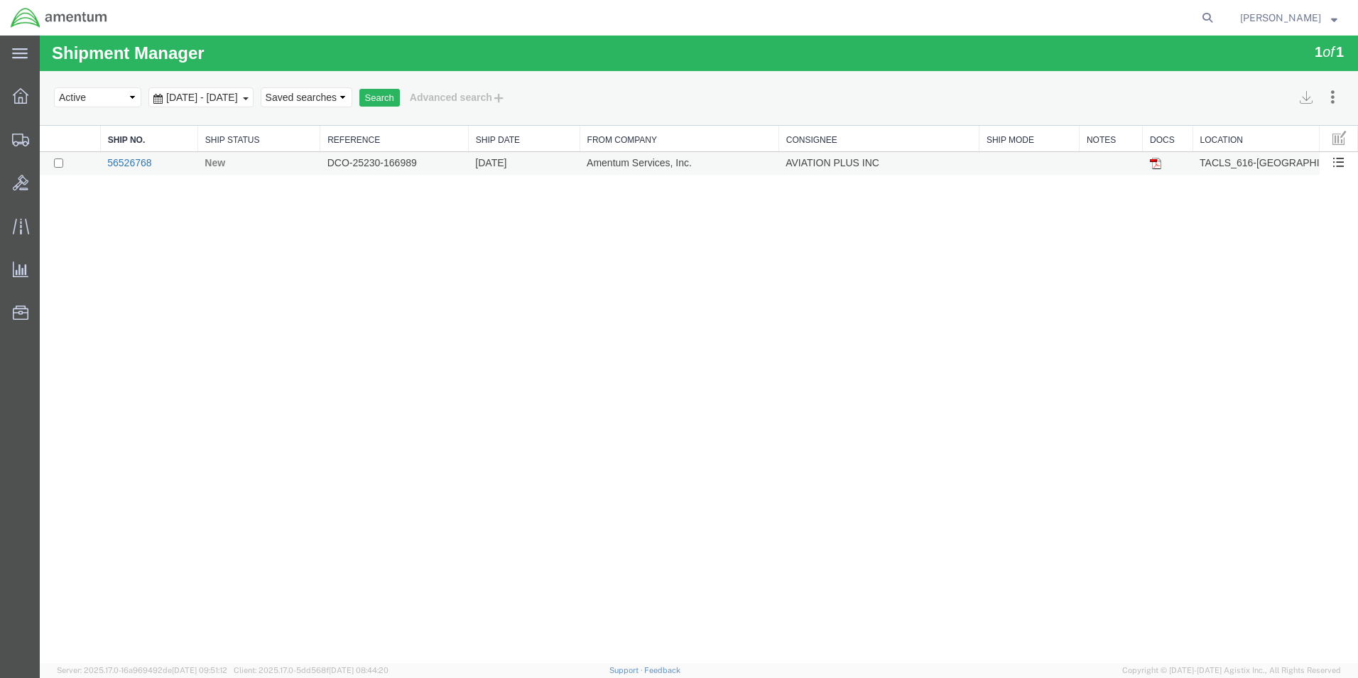
click at [142, 161] on link "56526768" at bounding box center [129, 162] width 44 height 11
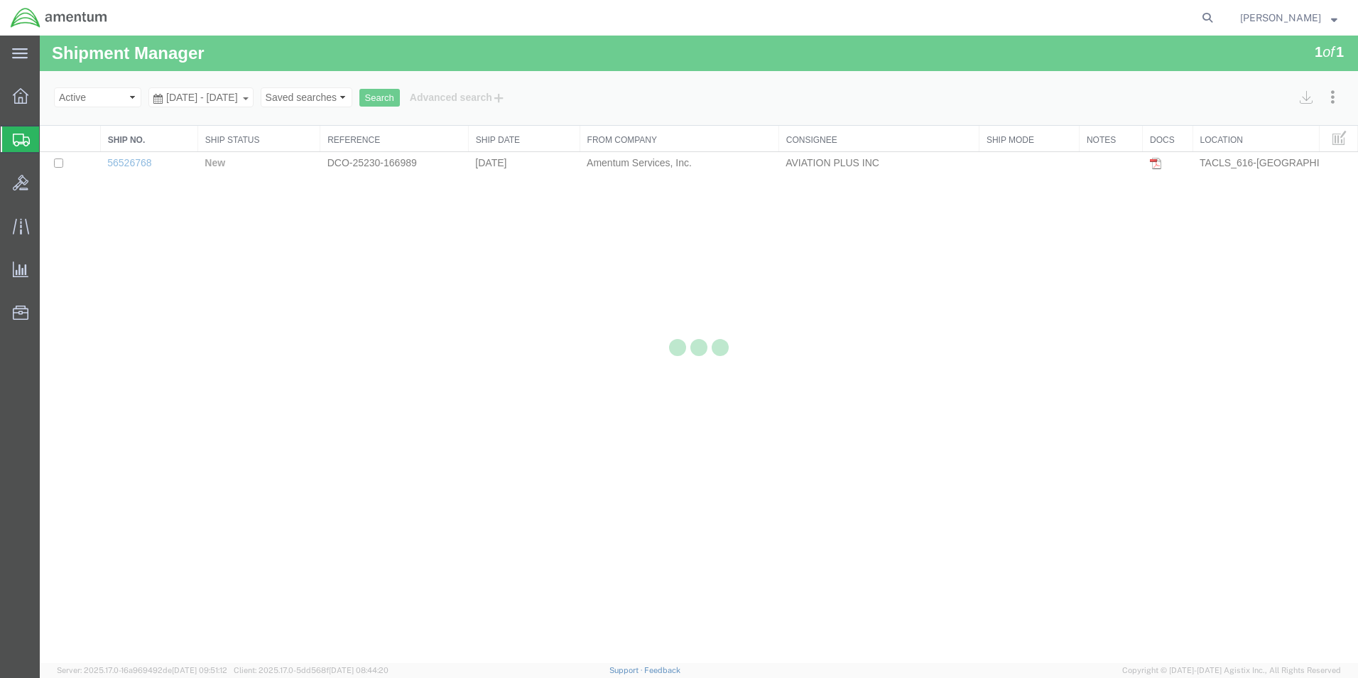
select select "42712"
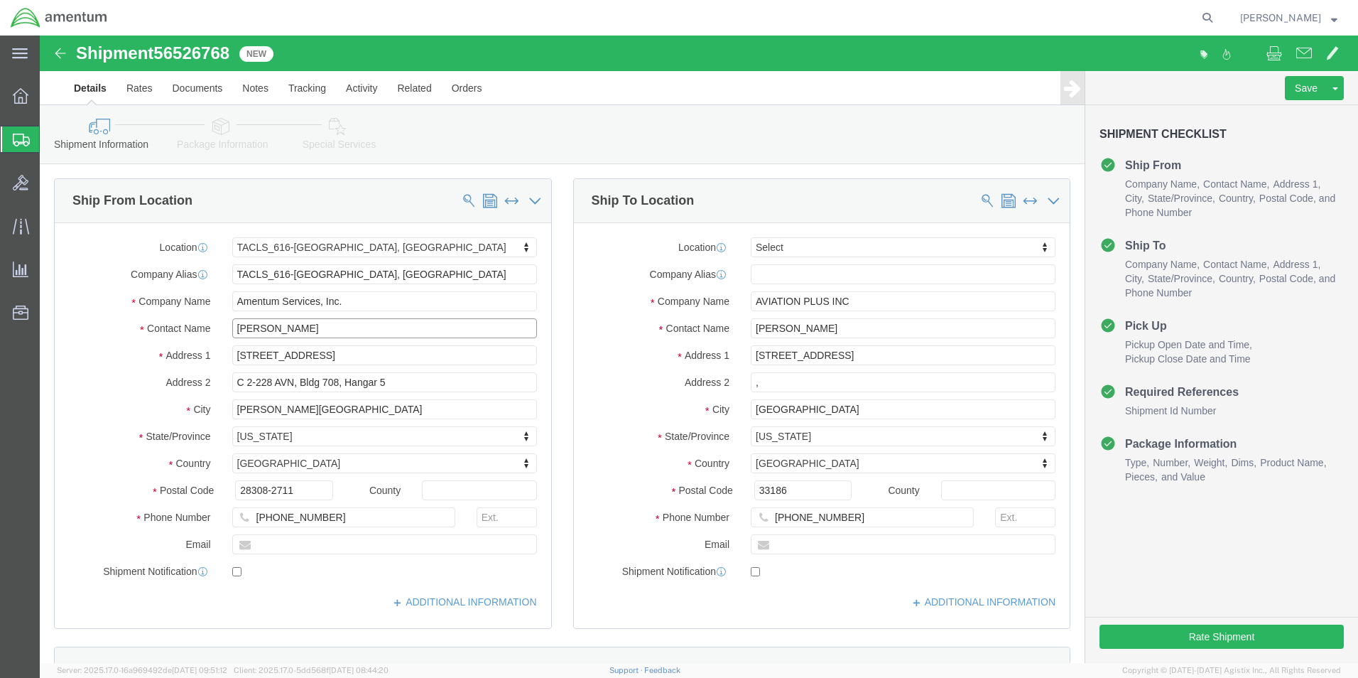
drag, startPoint x: 282, startPoint y: 289, endPoint x: 140, endPoint y: 304, distance: 142.9
click div "Location TACLS_616-[GEOGRAPHIC_DATA], [GEOGRAPHIC_DATA] Select My Profile Locat…"
type input "[PERSON_NAME]"
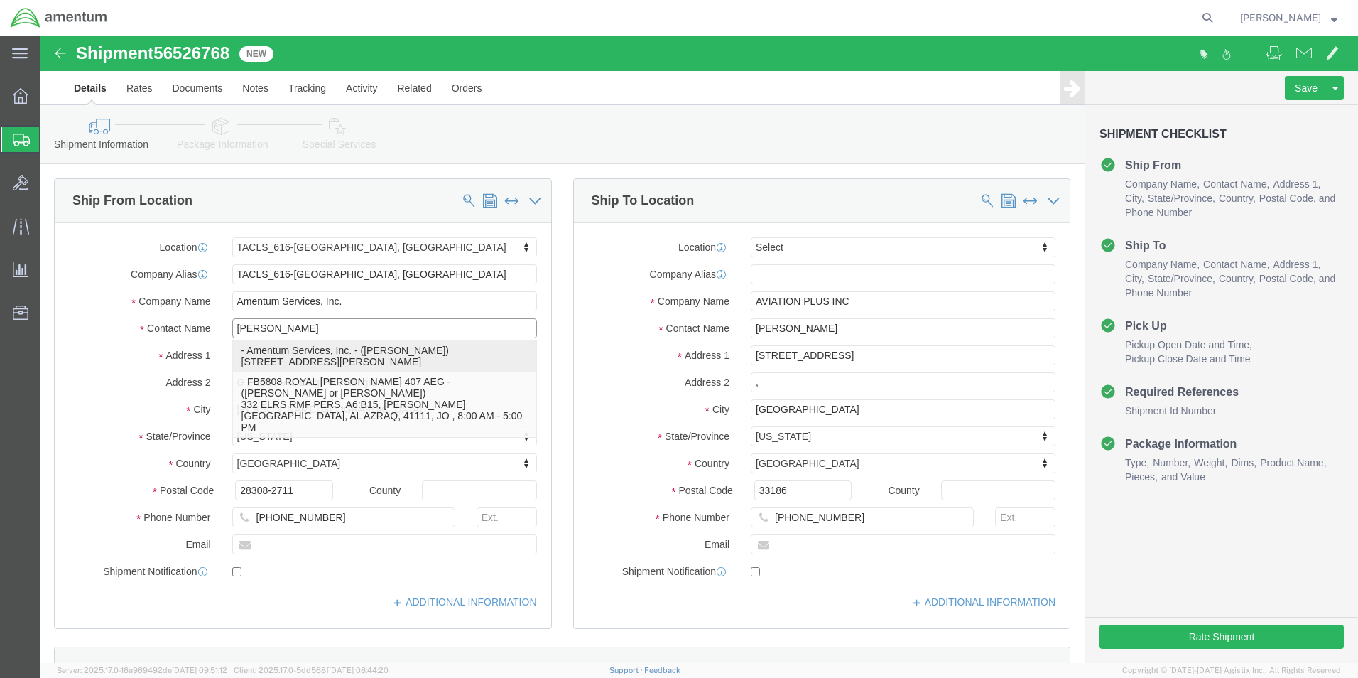
click p "- Amentum Services, Inc. - ([PERSON_NAME]) [STREET_ADDRESS][PERSON_NAME]"
select select
type input "[PERSON_NAME]"
type input "C 2-228 AVN"
type input "28308"
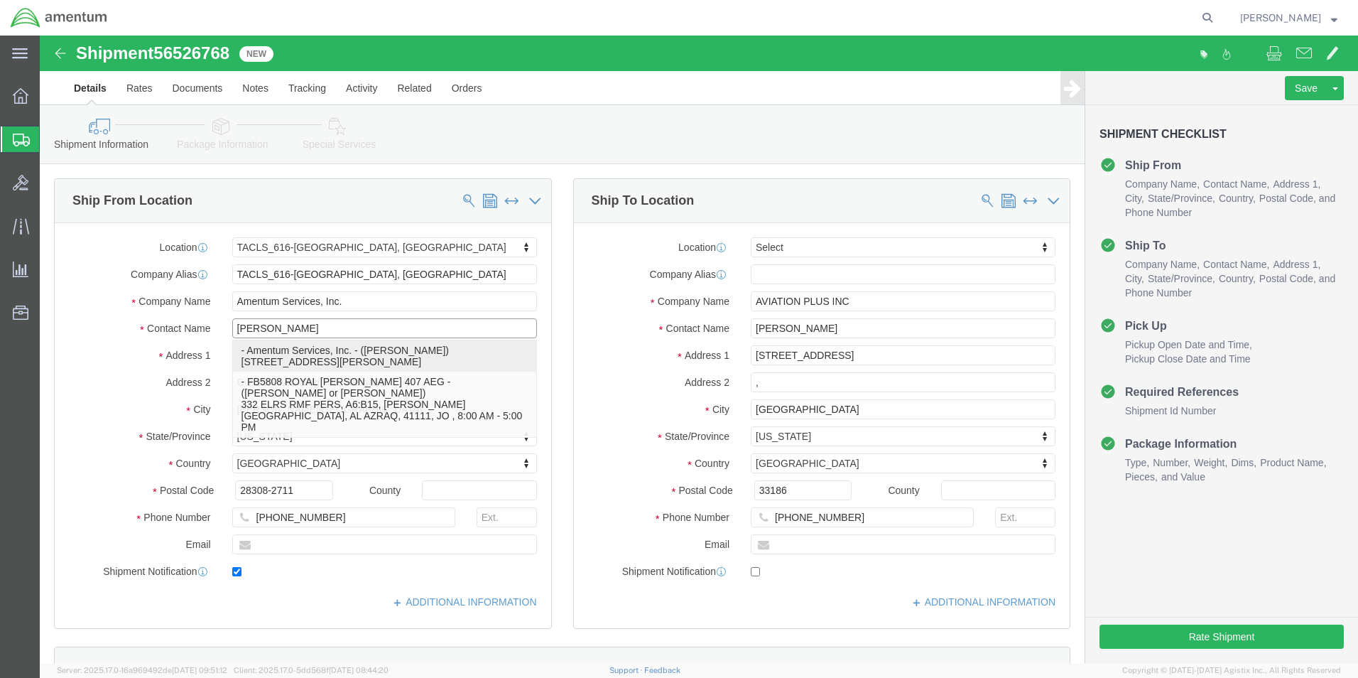
type input "[PHONE_NUMBER]"
type input "[PERSON_NAME][EMAIL_ADDRESS][PERSON_NAME][DOMAIN_NAME]"
checkbox input "true"
select select "NC"
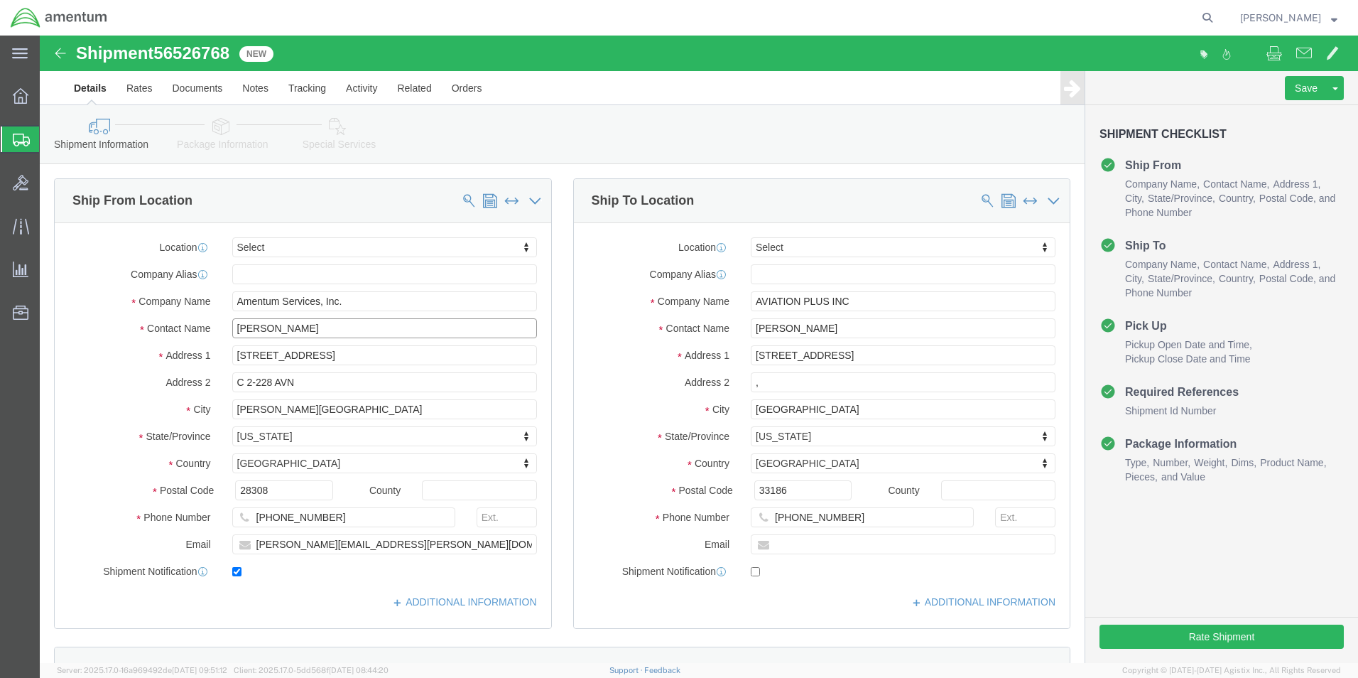
type input "[PERSON_NAME]"
click input "checkbox"
checkbox input "false"
click button "Rate Shipment"
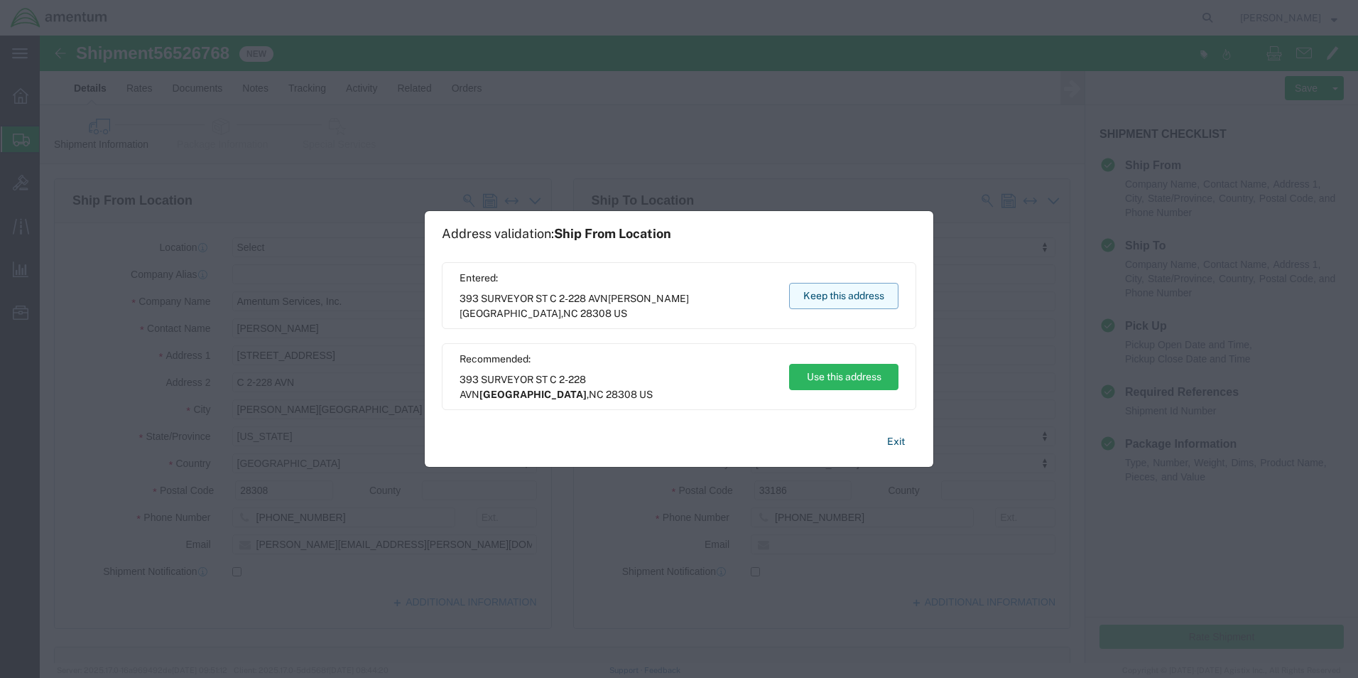
click at [822, 294] on button "Keep this address" at bounding box center [843, 296] width 109 height 26
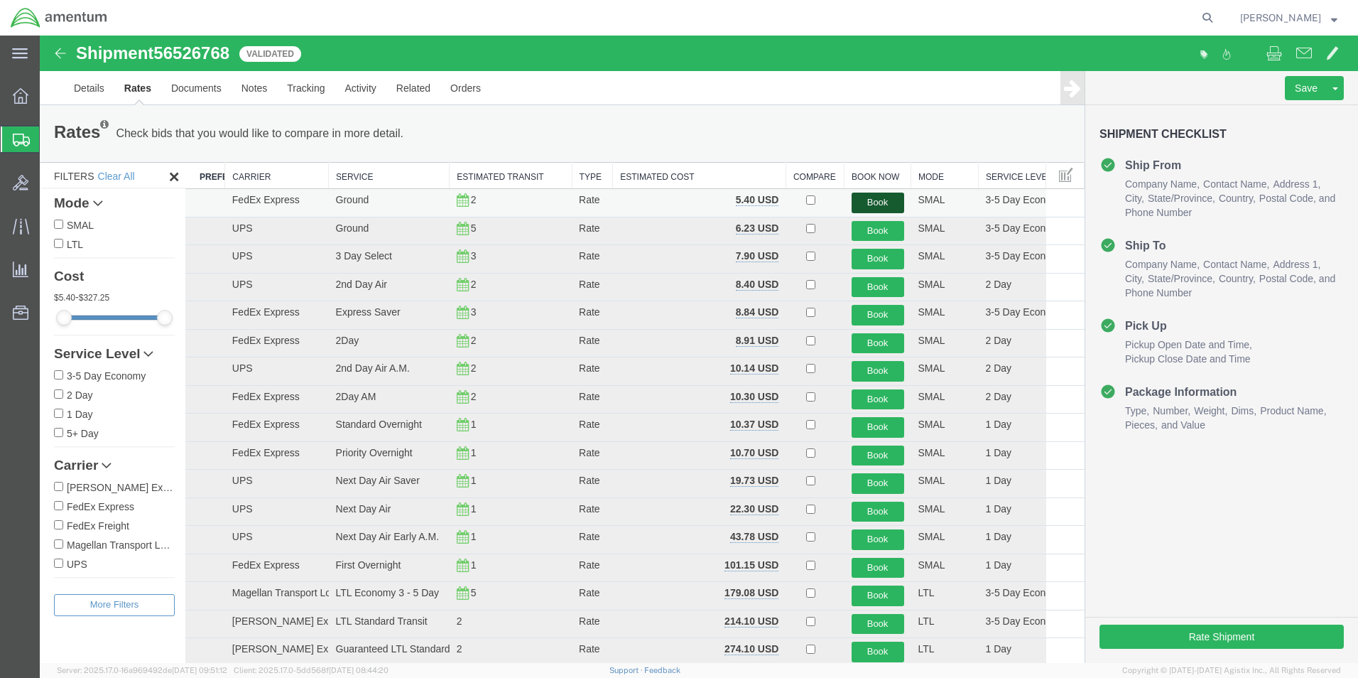
click at [853, 202] on button "Book" at bounding box center [878, 203] width 53 height 21
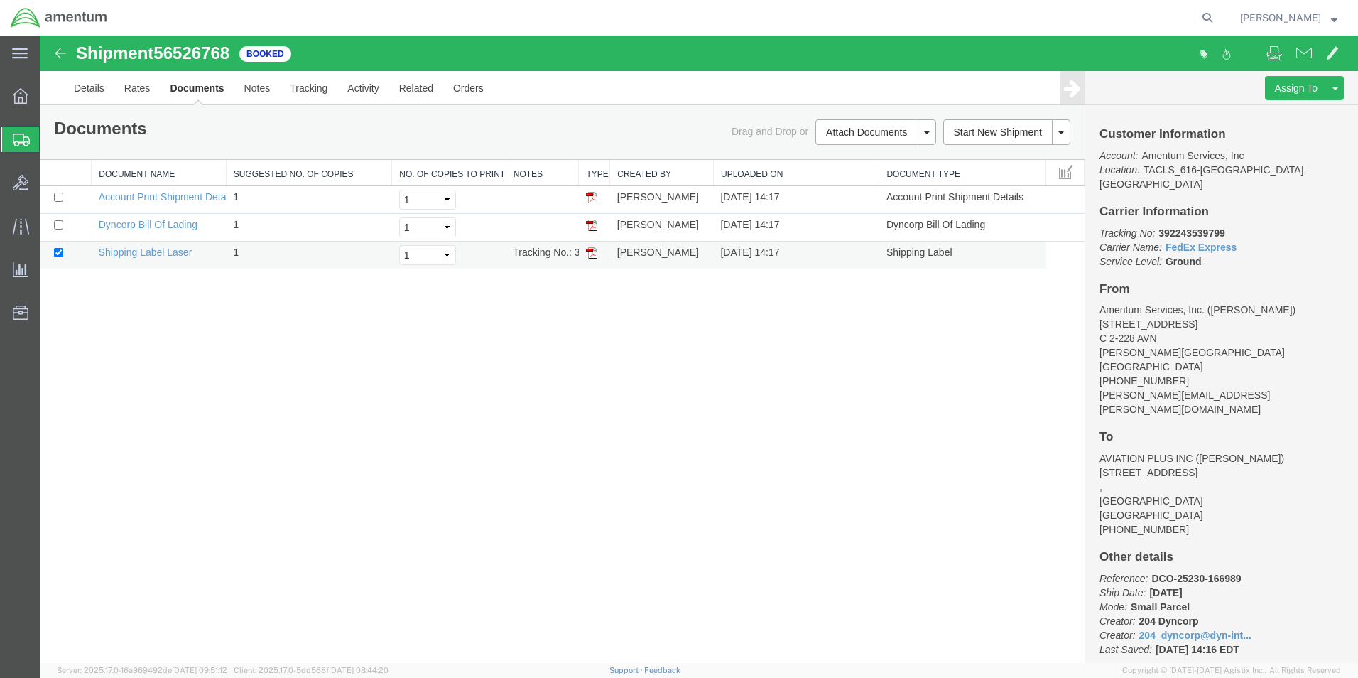
click at [588, 254] on img at bounding box center [591, 252] width 11 height 11
click at [92, 89] on link "Details" at bounding box center [89, 88] width 50 height 34
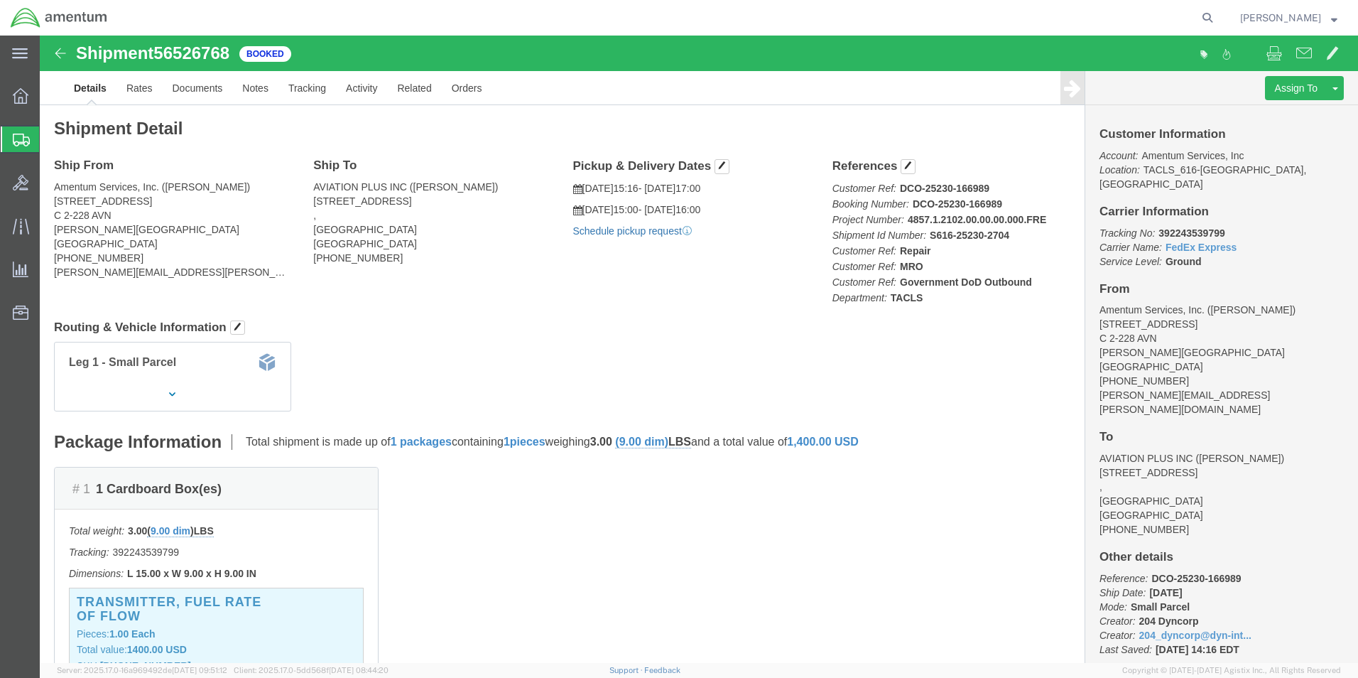
click link "Schedule pickup request"
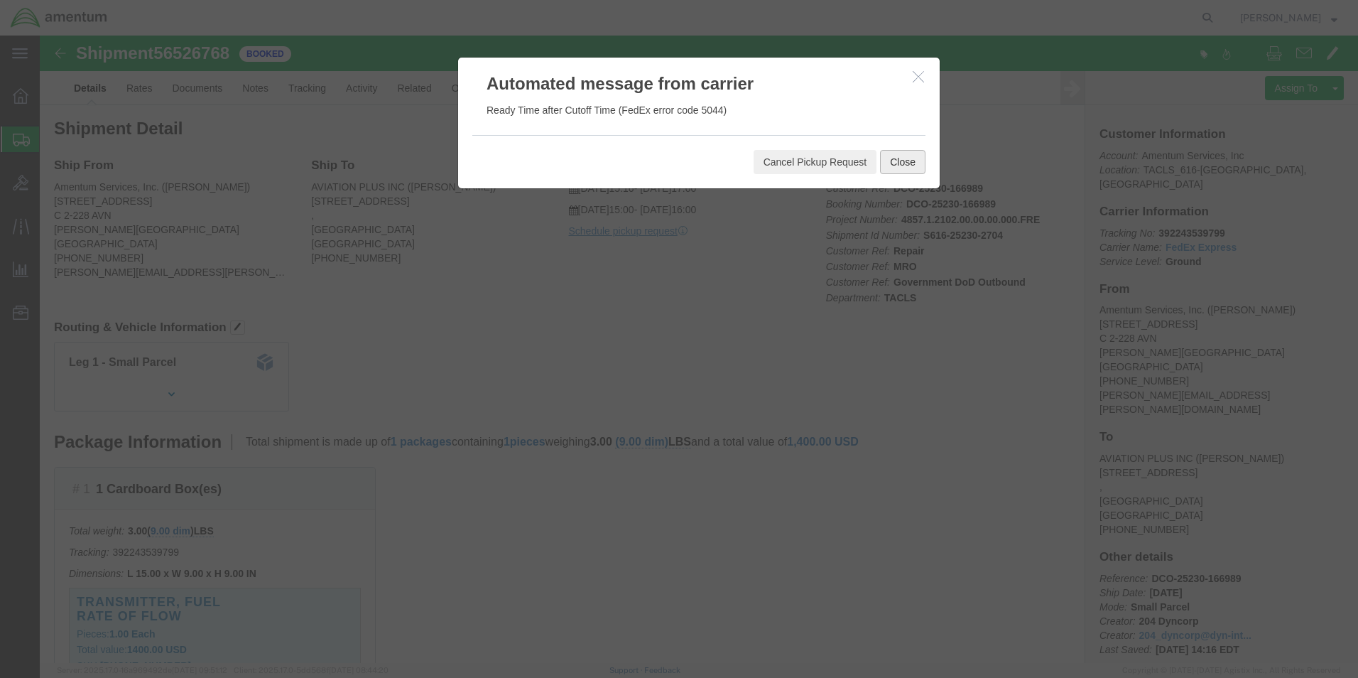
click button "Close"
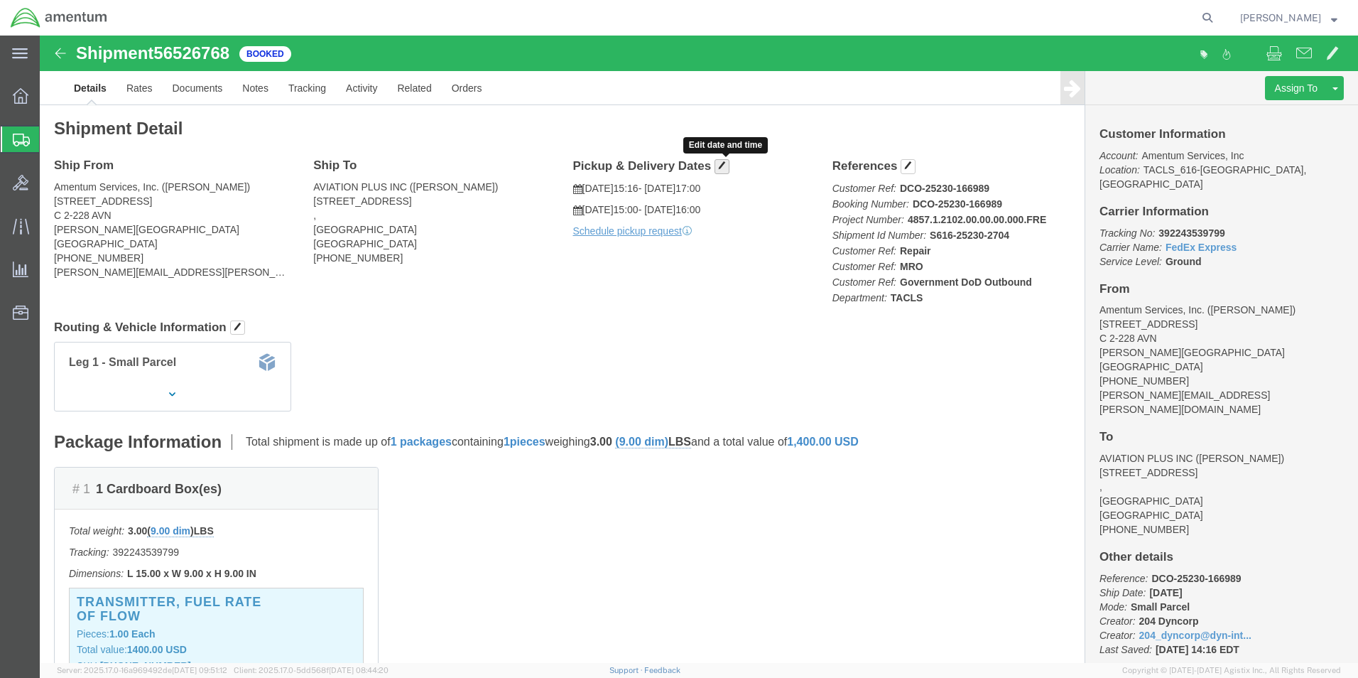
click span "button"
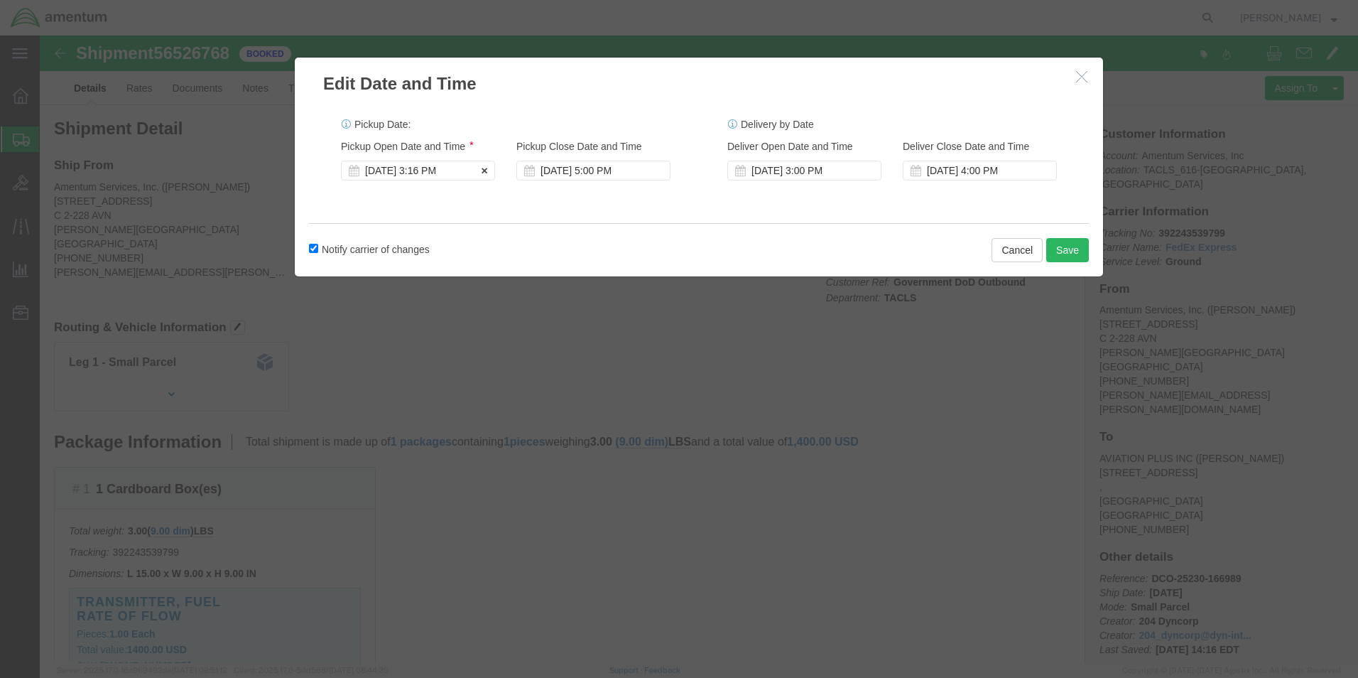
click div "[DATE] 3:16 PM"
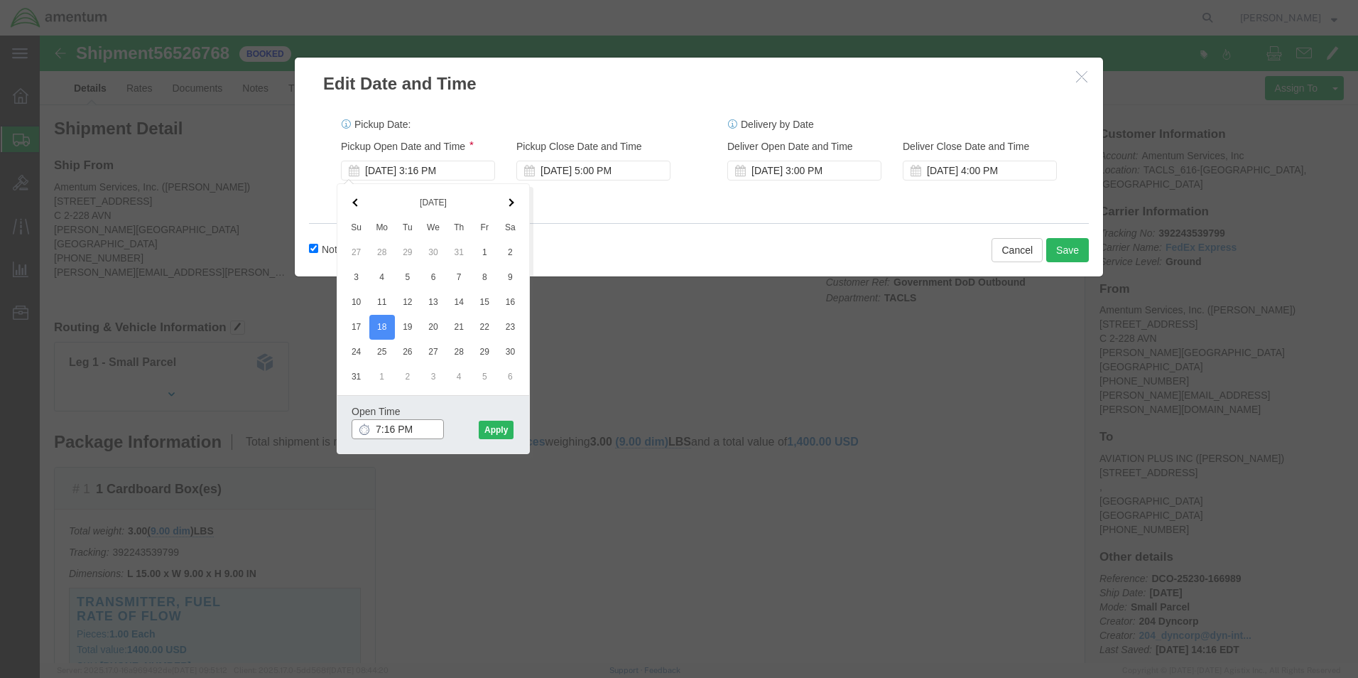
click input "7:16 PM"
click input "7:00 PM"
type input "7:00 AM"
click button "Apply"
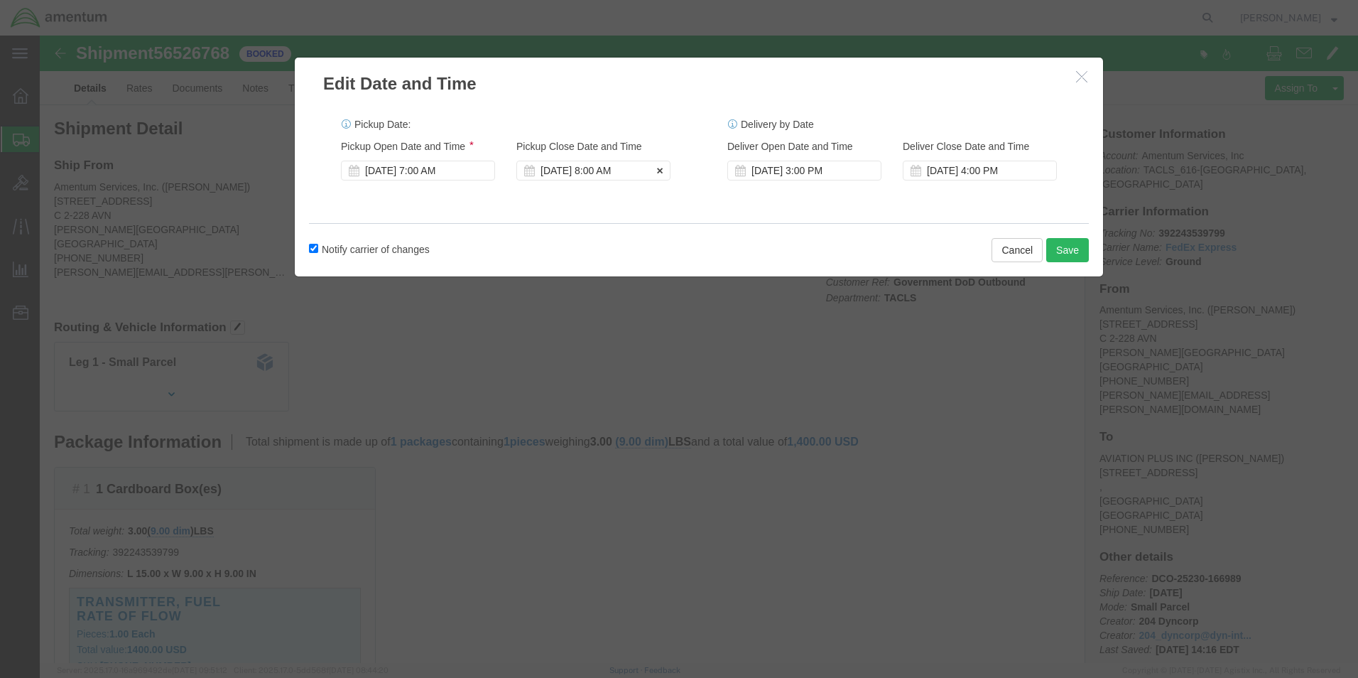
click div "[DATE] 8:00 AM"
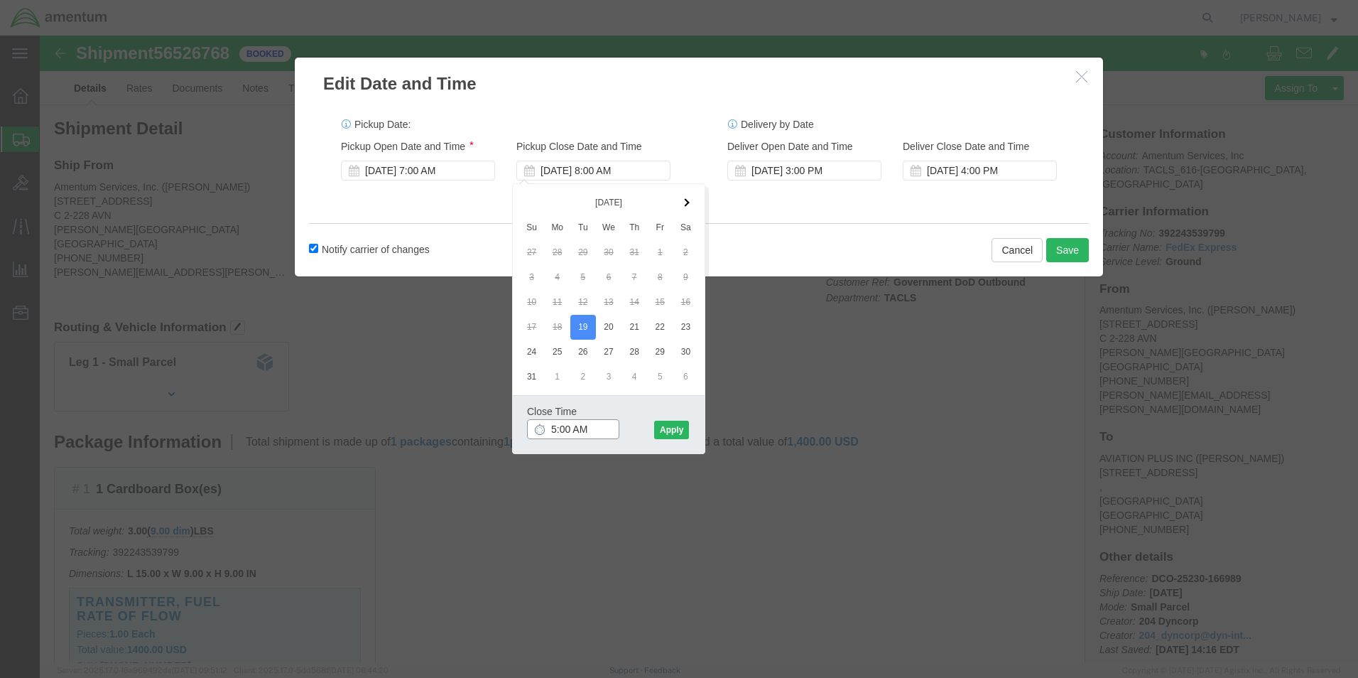
click input "5:00 AM"
type input "5:00 PM"
click button "Apply"
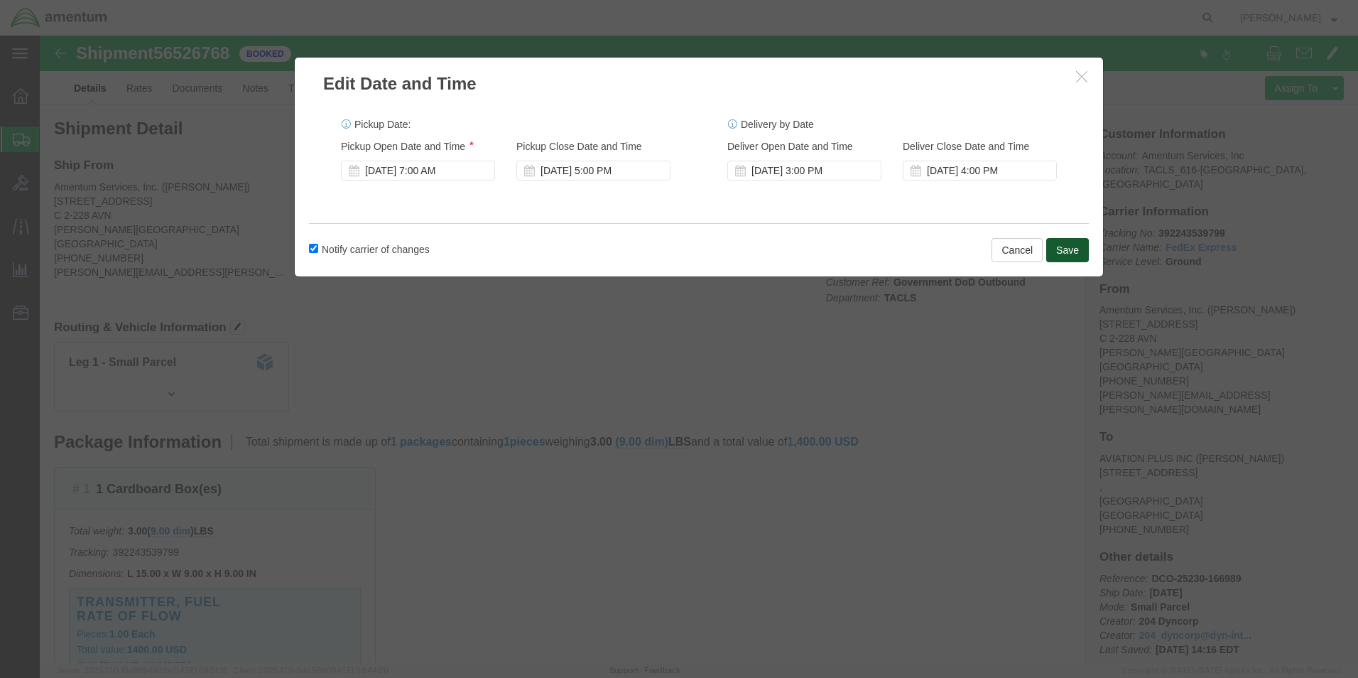
click button "Save"
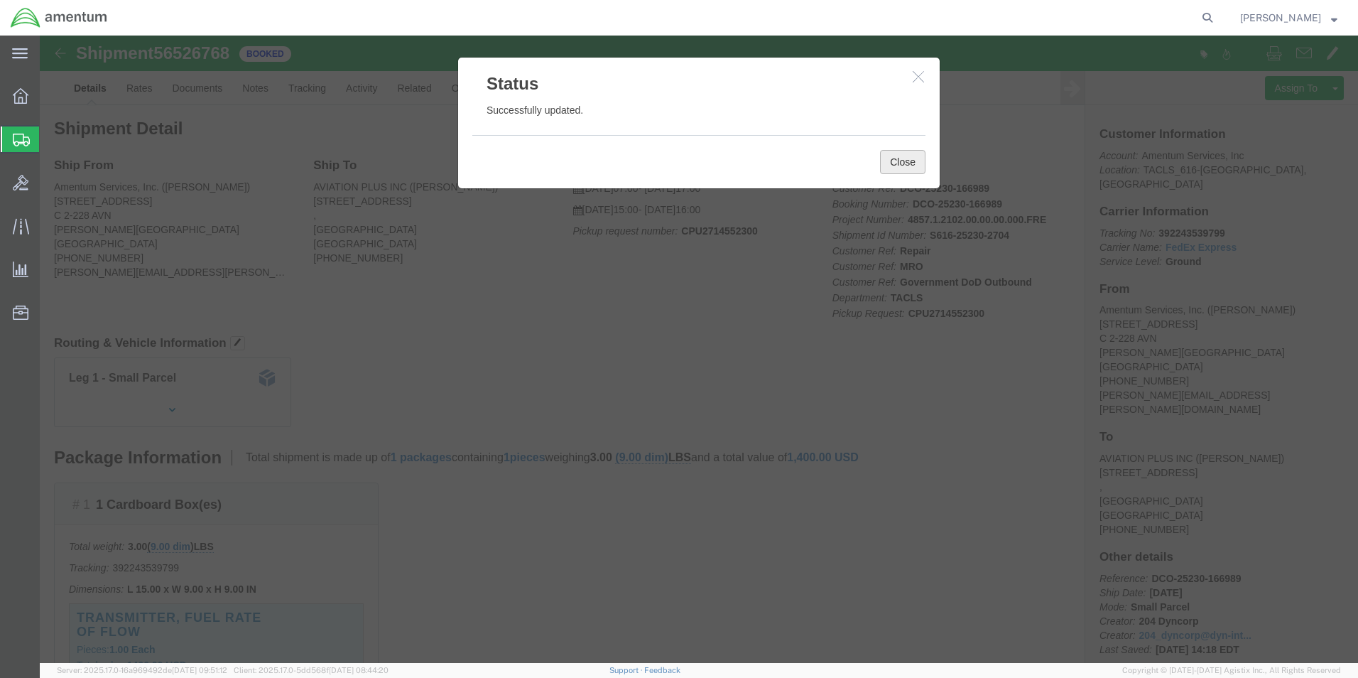
click button "Close"
